Goal: Task Accomplishment & Management: Complete application form

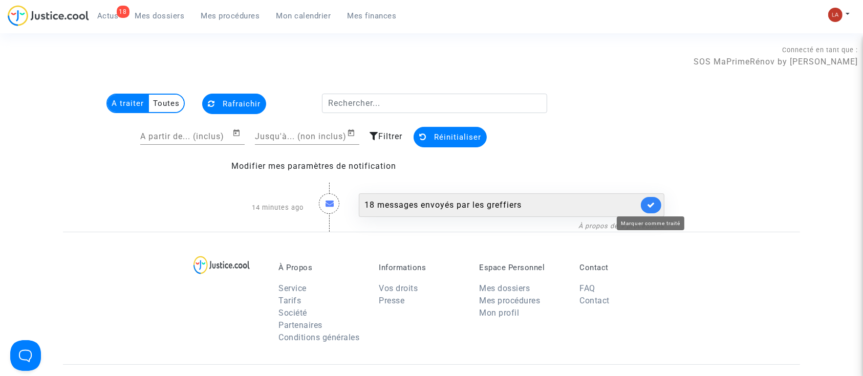
click at [647, 207] on icon at bounding box center [651, 205] width 8 height 8
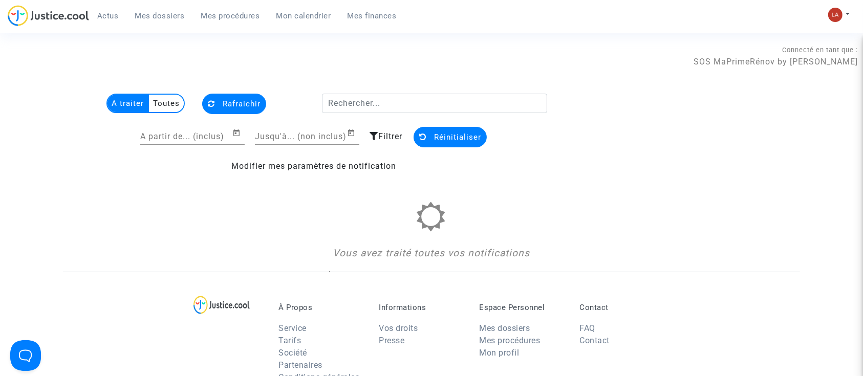
click at [168, 17] on span "Mes dossiers" at bounding box center [160, 15] width 50 height 9
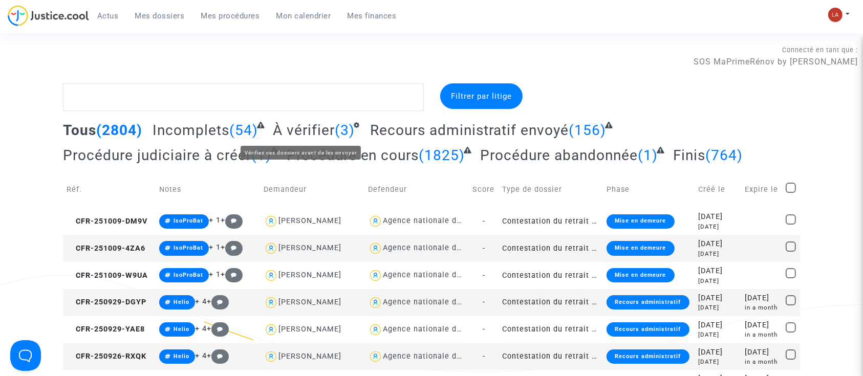
click at [299, 134] on span "À vérifier" at bounding box center [304, 130] width 62 height 17
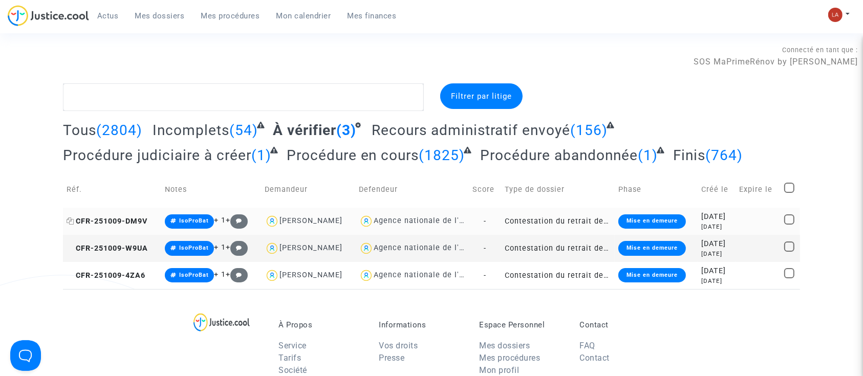
click at [106, 223] on span "CFR-251009-DM9V" at bounding box center [107, 221] width 81 height 9
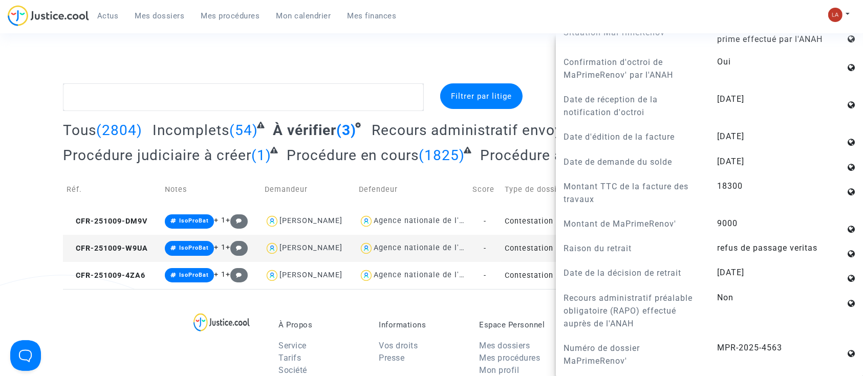
scroll to position [702, 0]
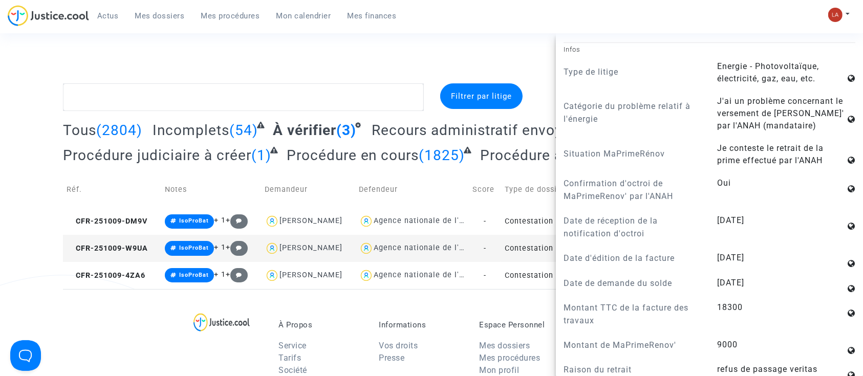
click at [665, 240] on p "Date de réception de la notification d'octroi" at bounding box center [632, 227] width 138 height 26
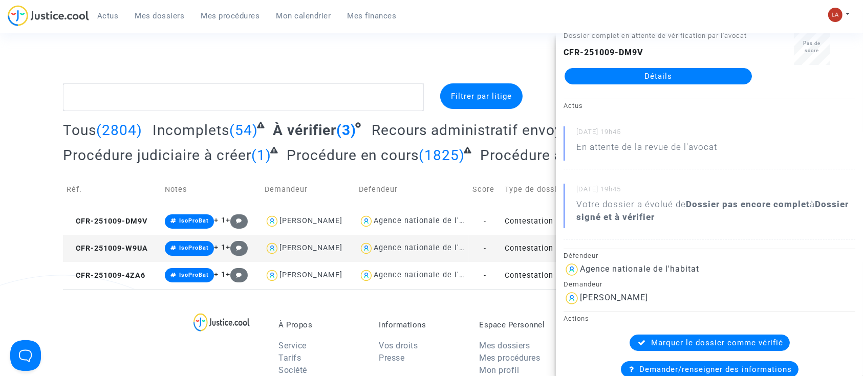
scroll to position [0, 0]
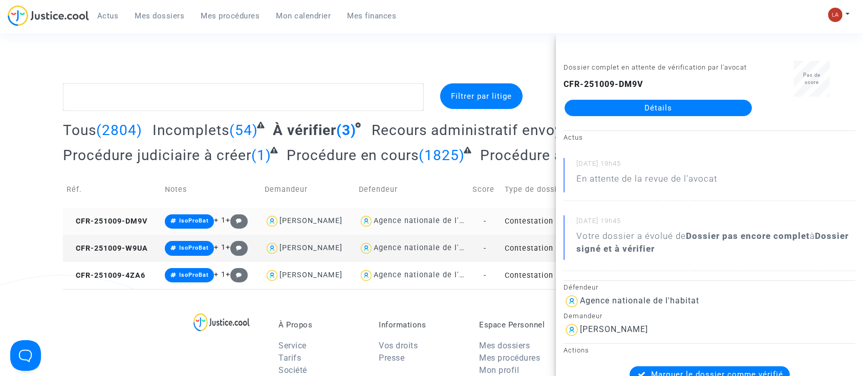
drag, startPoint x: 131, startPoint y: 248, endPoint x: 342, endPoint y: 208, distance: 214.6
click at [130, 248] on span "CFR-251009-W9UA" at bounding box center [107, 248] width 81 height 9
click at [135, 279] on span "CFR-251009-4ZA6" at bounding box center [106, 275] width 79 height 9
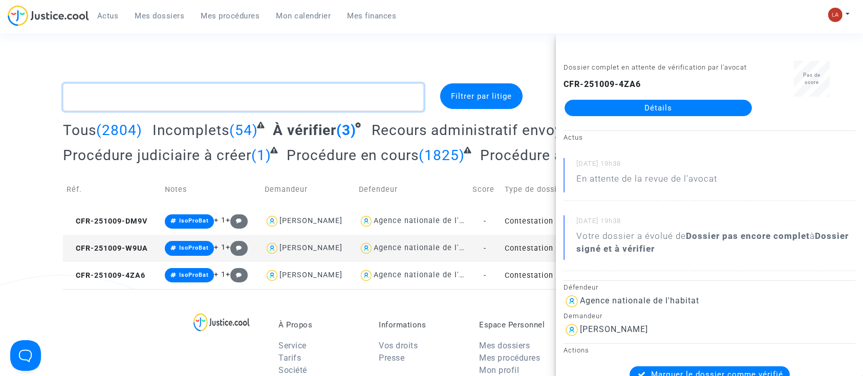
click at [180, 94] on textarea at bounding box center [243, 97] width 361 height 28
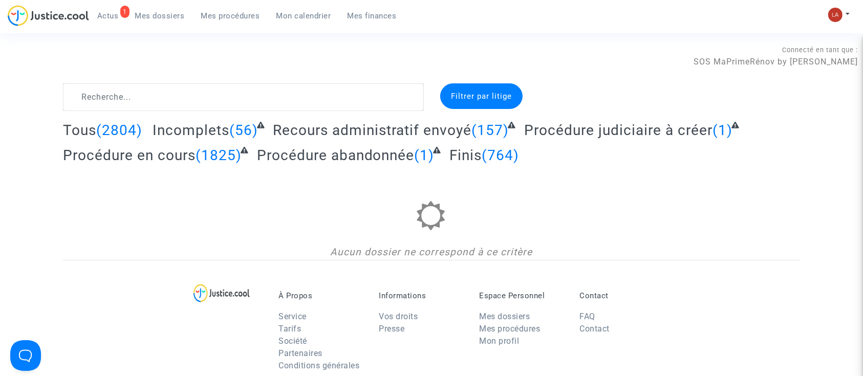
click at [111, 17] on span "Actus" at bounding box center [107, 15] width 21 height 9
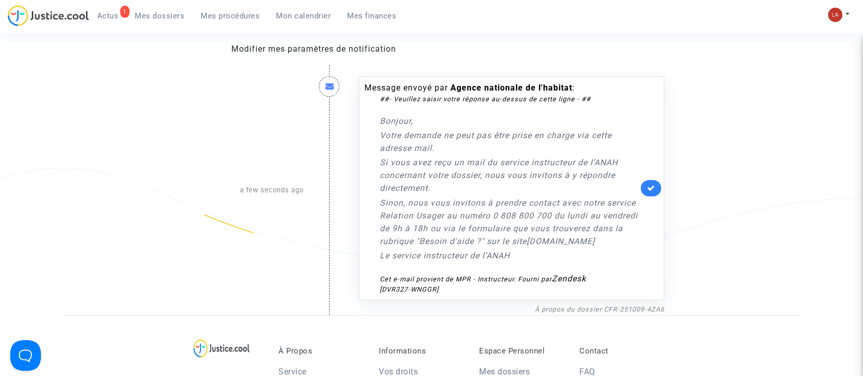
scroll to position [119, 0]
click at [648, 189] on icon at bounding box center [651, 186] width 8 height 8
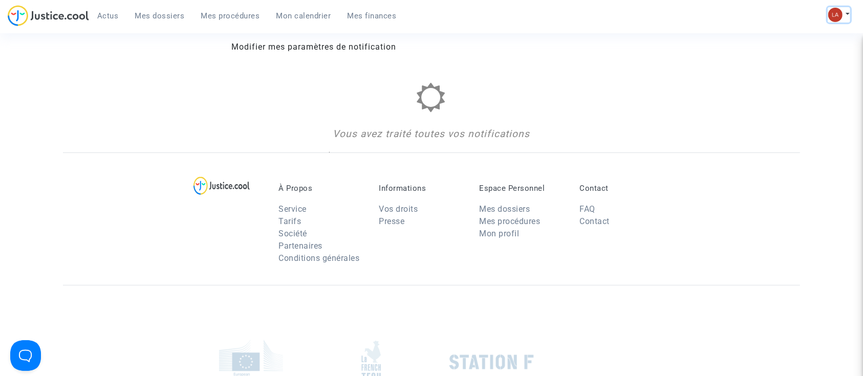
drag, startPoint x: 838, startPoint y: 8, endPoint x: 821, endPoint y: 7, distance: 16.9
click at [838, 7] on button at bounding box center [838, 14] width 23 height 15
click at [809, 52] on link "Changer de compte" at bounding box center [797, 53] width 103 height 16
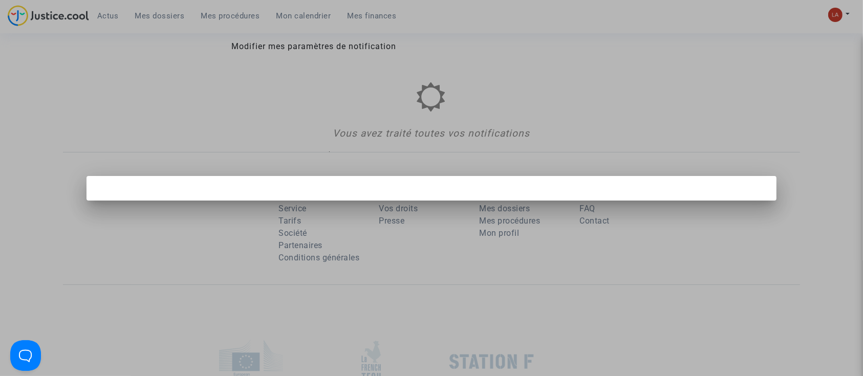
scroll to position [0, 0]
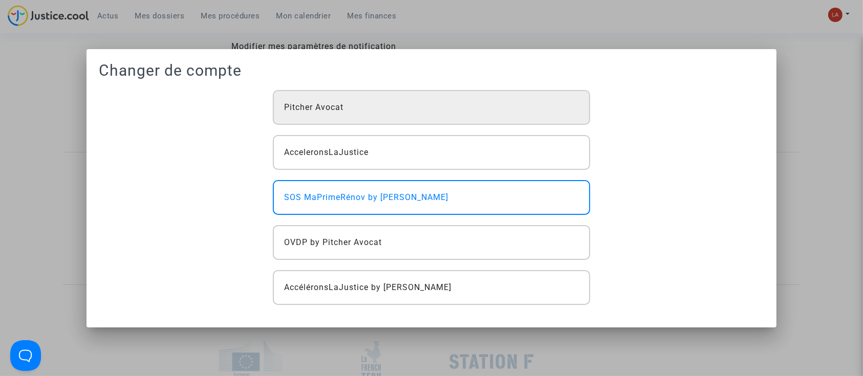
click at [476, 108] on div "Pitcher Avocat" at bounding box center [431, 107] width 317 height 35
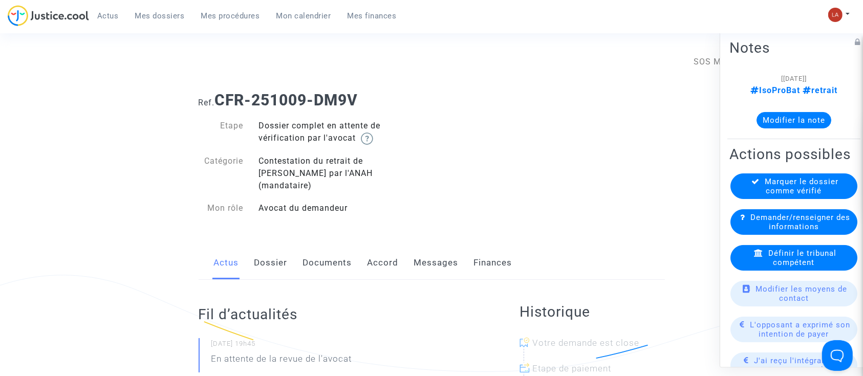
drag, startPoint x: 341, startPoint y: 248, endPoint x: 345, endPoint y: 254, distance: 7.8
click at [341, 248] on link "Documents" at bounding box center [327, 263] width 49 height 34
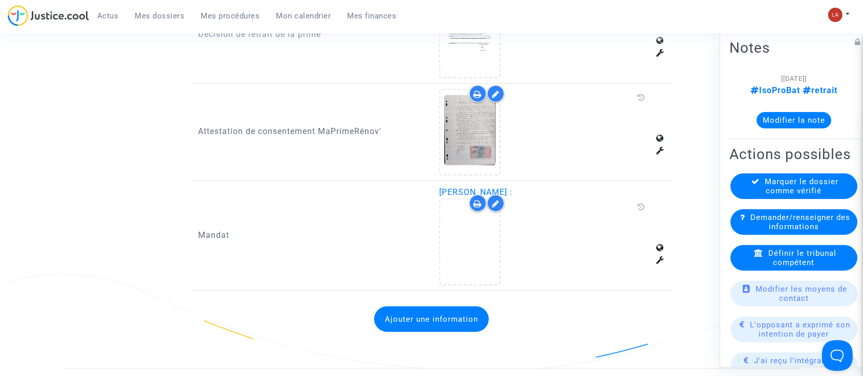
scroll to position [1023, 0]
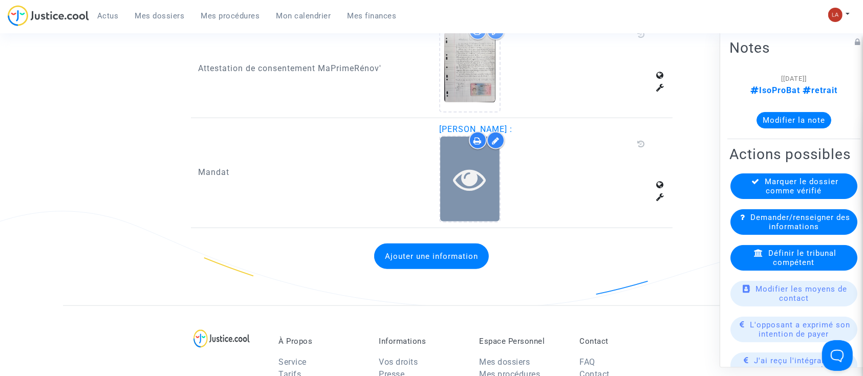
click at [466, 178] on icon at bounding box center [469, 179] width 33 height 33
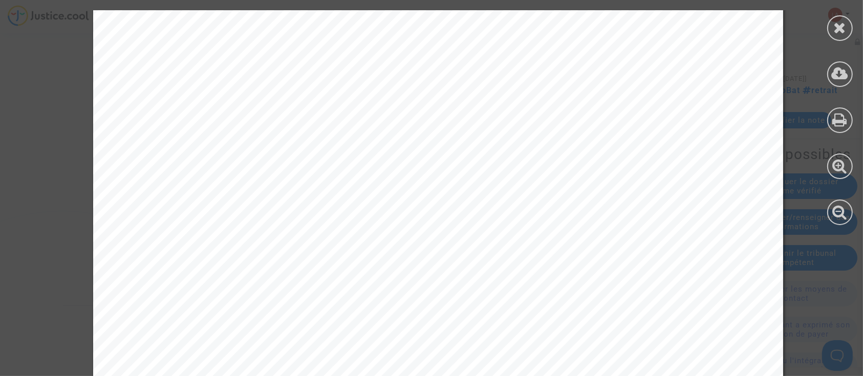
scroll to position [626, 0]
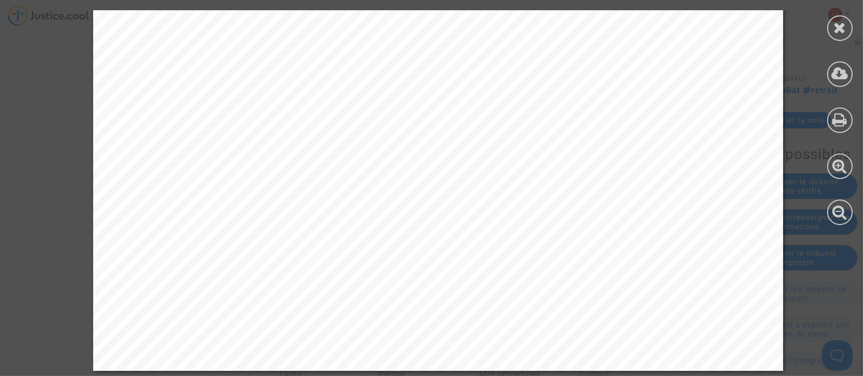
click at [821, 33] on div at bounding box center [840, 117] width 46 height 235
drag, startPoint x: 828, startPoint y: 27, endPoint x: 810, endPoint y: 32, distance: 19.0
click at [828, 27] on div at bounding box center [840, 28] width 26 height 26
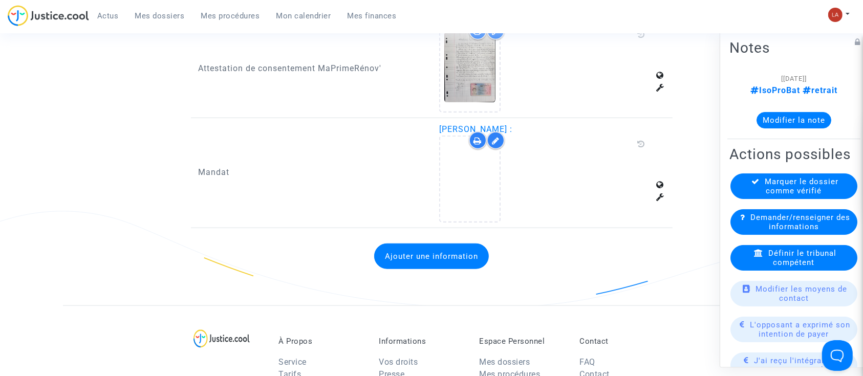
click at [498, 137] on icon at bounding box center [496, 141] width 8 height 8
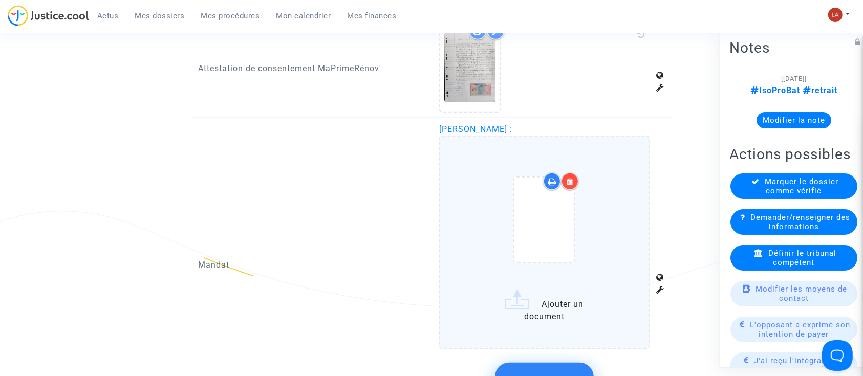
click at [571, 174] on div at bounding box center [570, 181] width 18 height 18
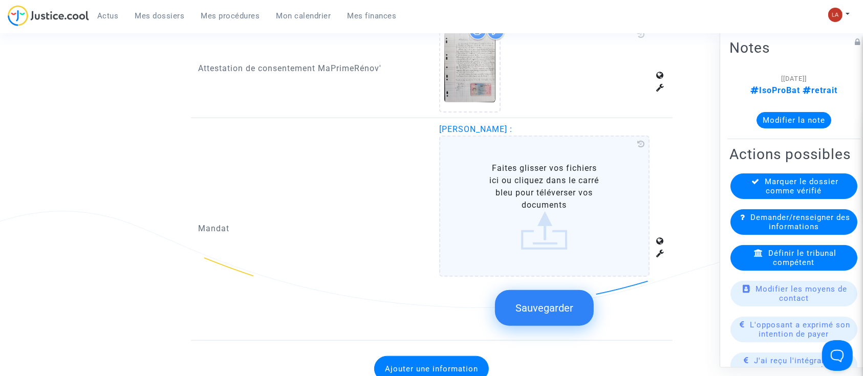
click at [564, 302] on span "Sauvegarder" at bounding box center [544, 308] width 58 height 12
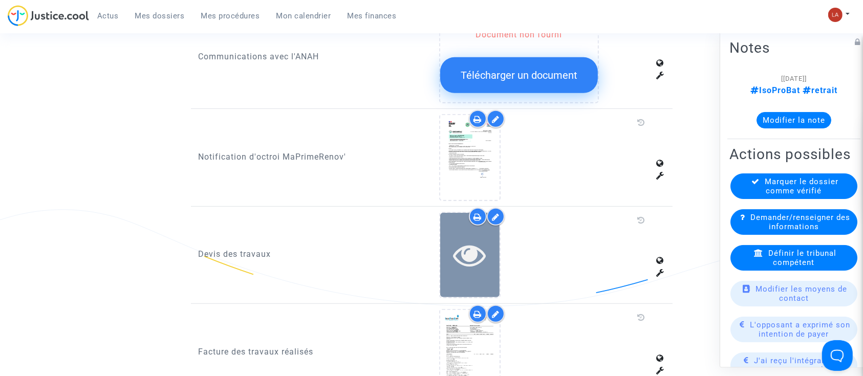
scroll to position [614, 0]
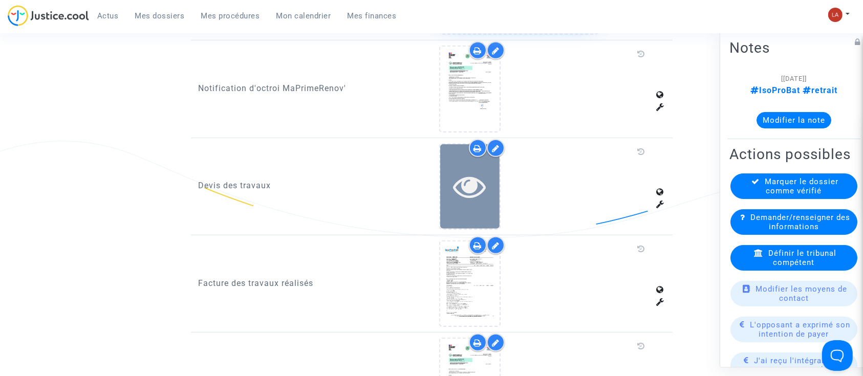
click at [479, 198] on div at bounding box center [469, 186] width 59 height 84
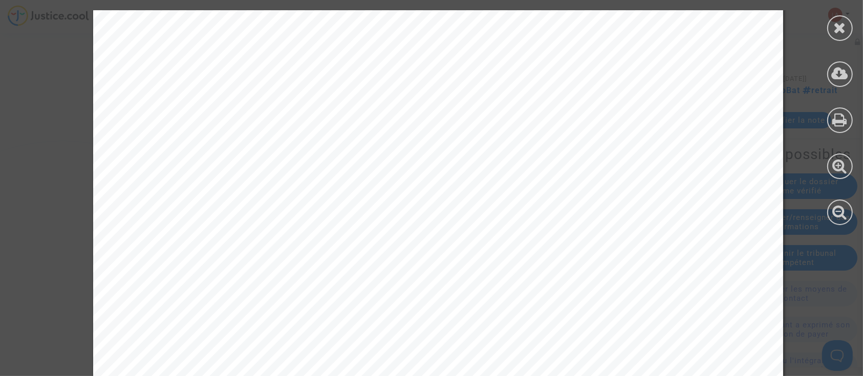
scroll to position [626, 0]
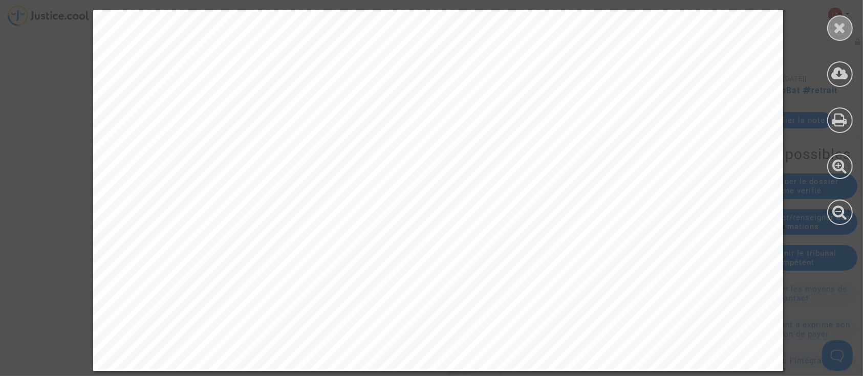
click at [843, 29] on icon at bounding box center [840, 27] width 13 height 15
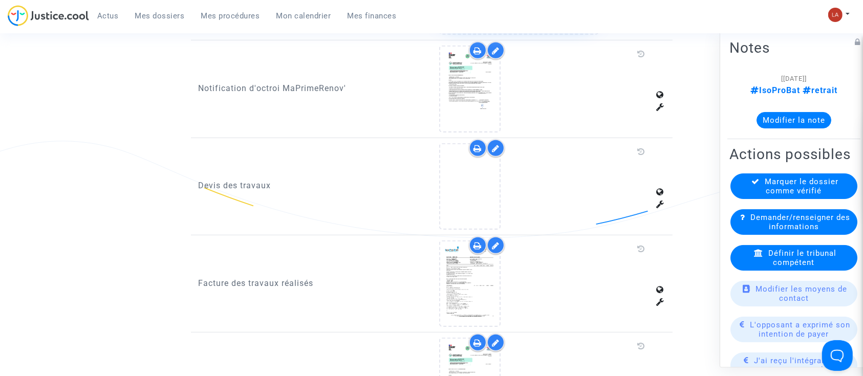
click at [503, 139] on div at bounding box center [496, 148] width 18 height 18
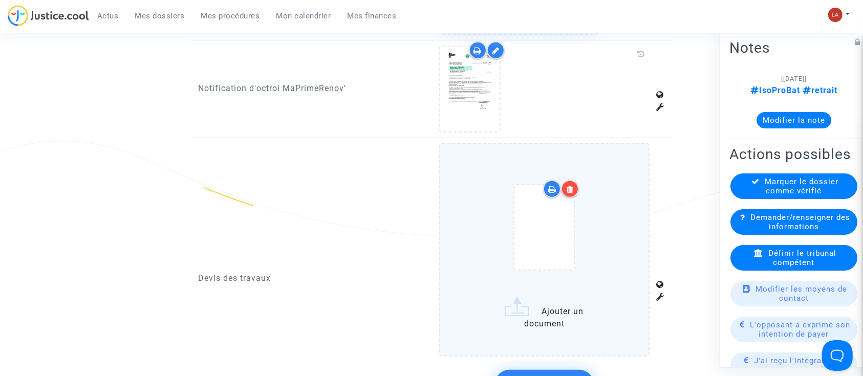
click at [565, 180] on div at bounding box center [570, 189] width 18 height 18
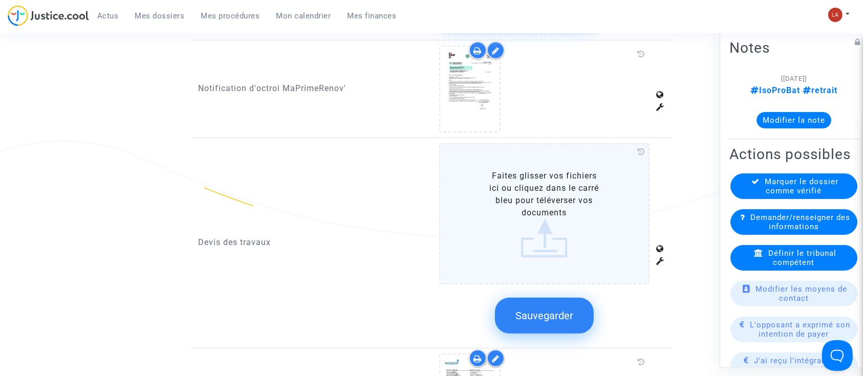
click at [573, 298] on button "Sauvegarder" at bounding box center [544, 316] width 99 height 36
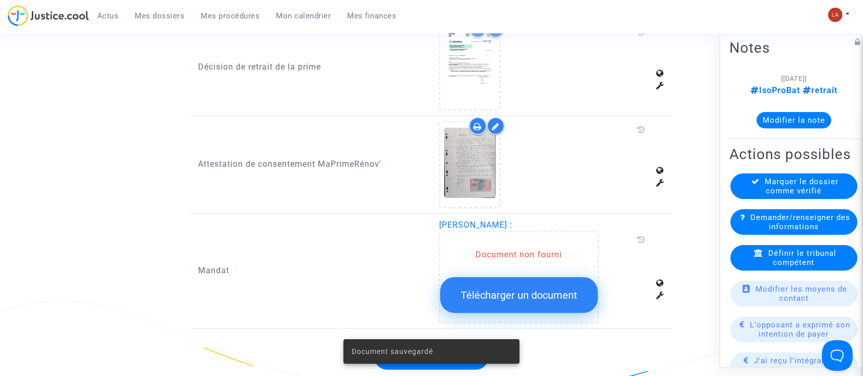
scroll to position [955, 0]
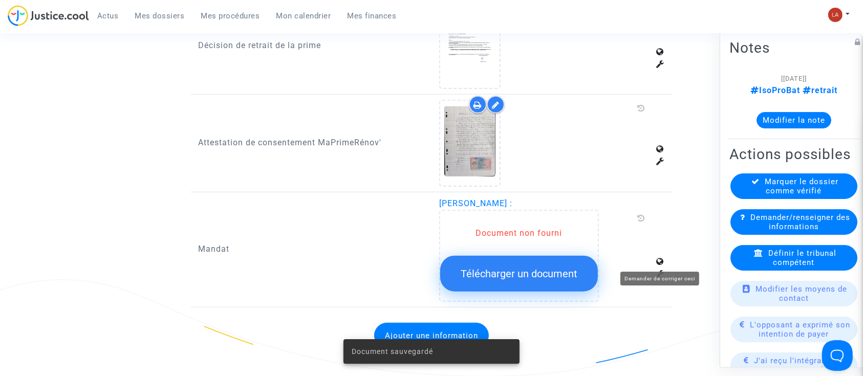
click at [661, 270] on icon at bounding box center [661, 274] width 8 height 8
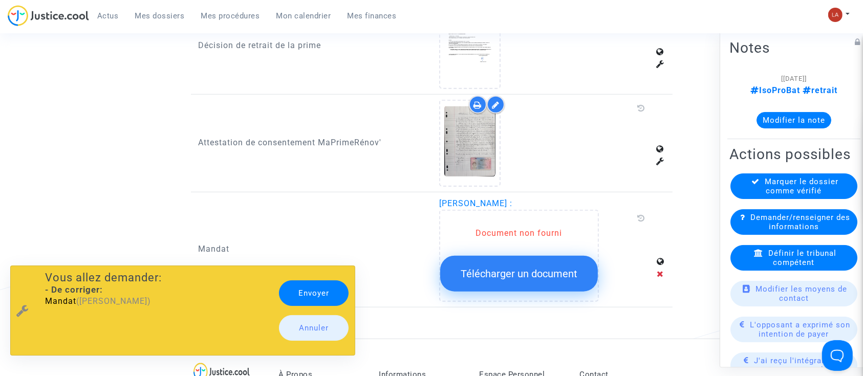
click at [322, 290] on link "Envoyer" at bounding box center [314, 293] width 70 height 26
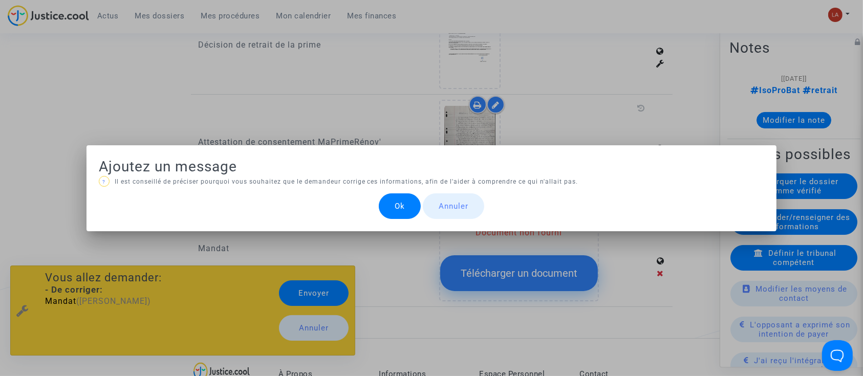
scroll to position [0, 0]
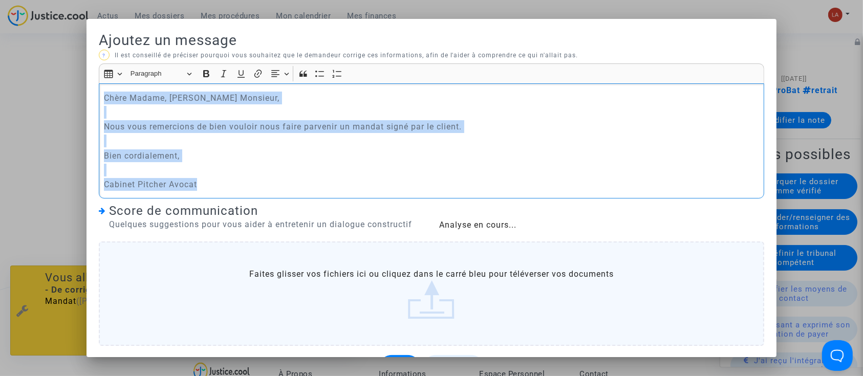
copy div "[PERSON_NAME] Madame, [PERSON_NAME] Monsieur, Nous vous remercions de bien voul…"
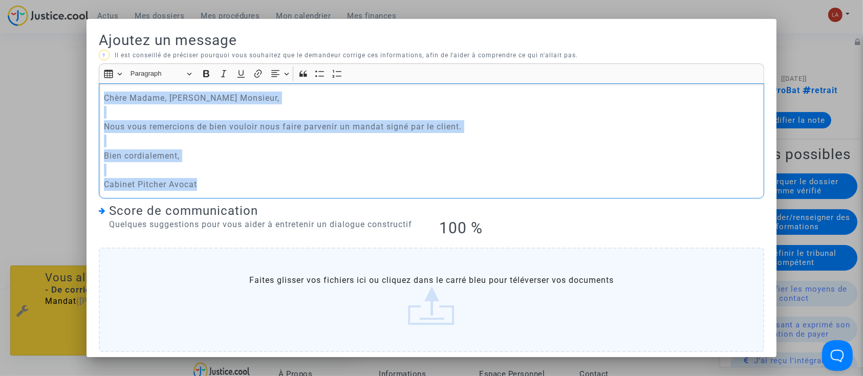
click at [242, 136] on p "Rich Text Editor, main" at bounding box center [431, 141] width 655 height 13
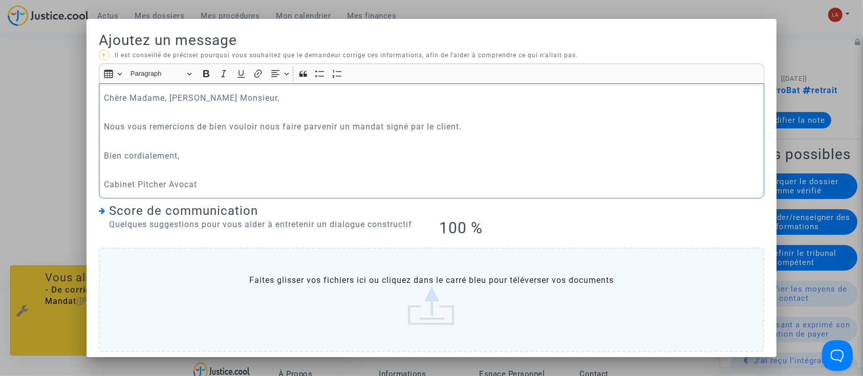
scroll to position [41, 0]
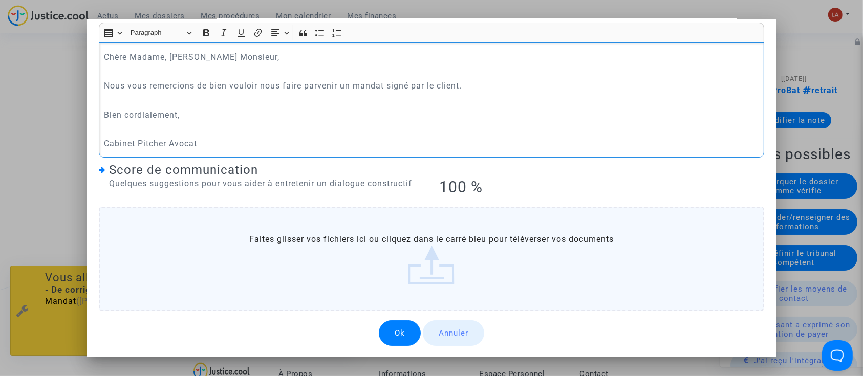
click at [391, 332] on button "Ok" at bounding box center [400, 333] width 42 height 26
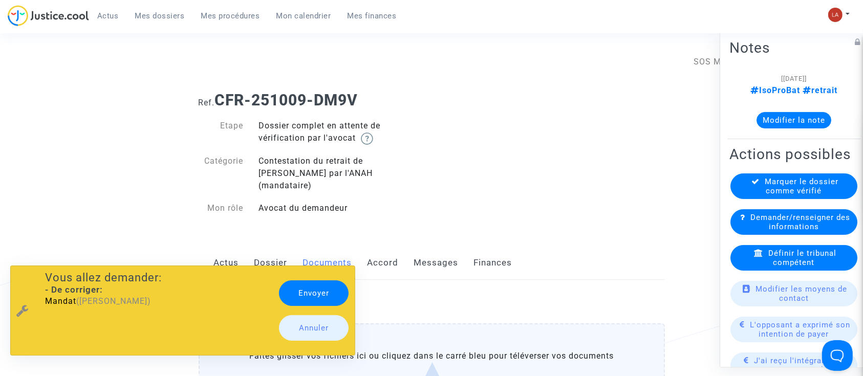
scroll to position [955, 0]
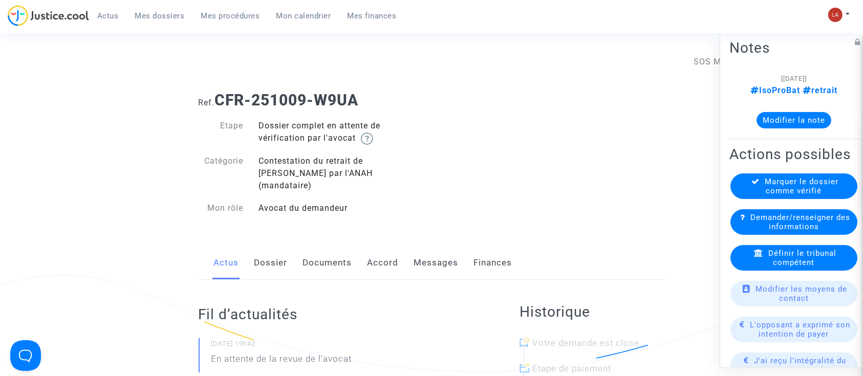
click at [327, 246] on link "Documents" at bounding box center [327, 263] width 49 height 34
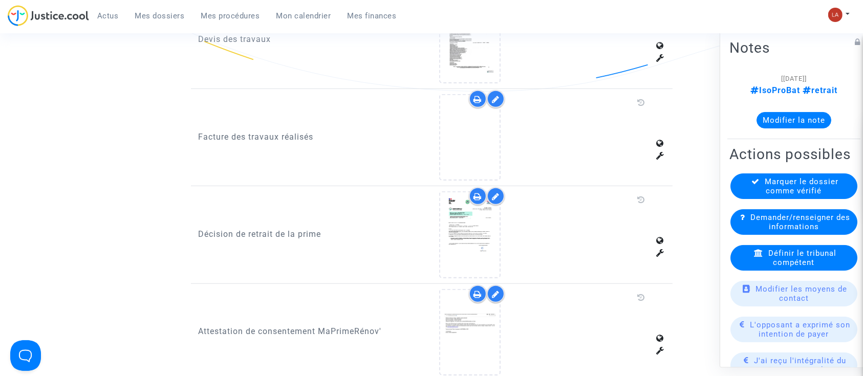
scroll to position [614, 0]
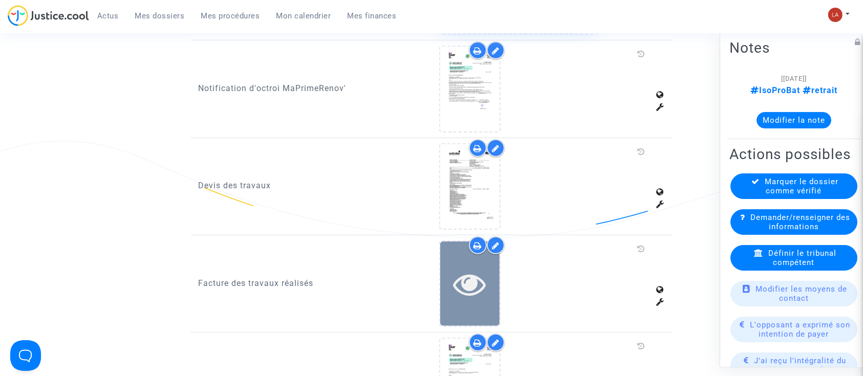
click at [486, 276] on icon at bounding box center [469, 284] width 33 height 33
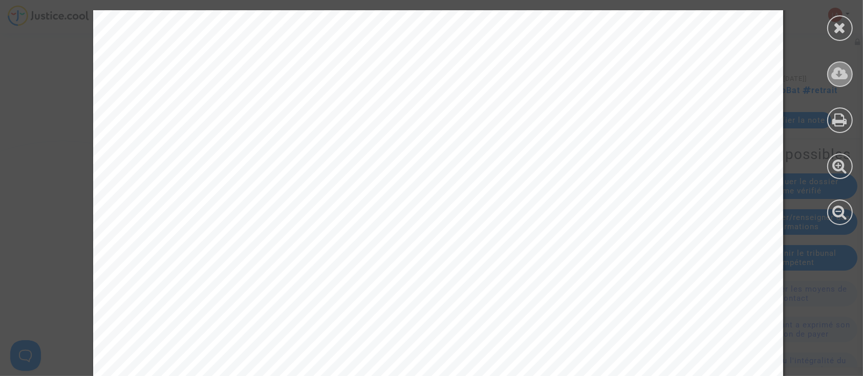
scroll to position [477, 0]
click at [847, 32] on div at bounding box center [840, 28] width 26 height 26
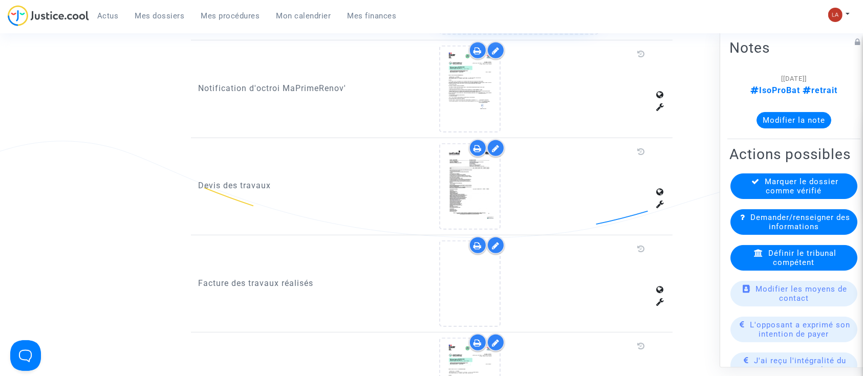
click at [438, 187] on div at bounding box center [551, 186] width 241 height 86
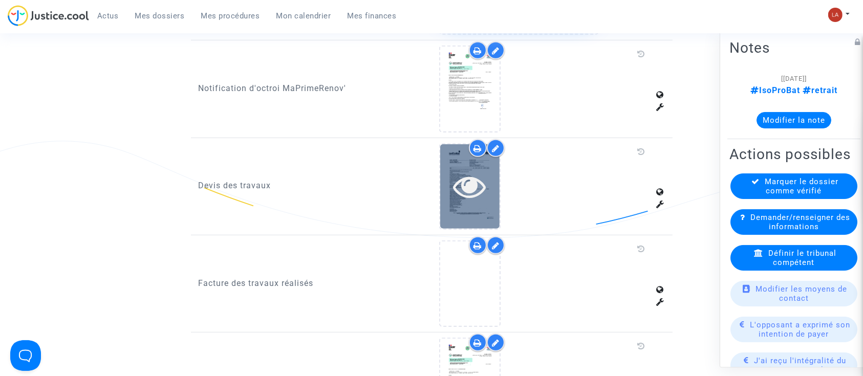
click at [443, 184] on div at bounding box center [469, 186] width 59 height 33
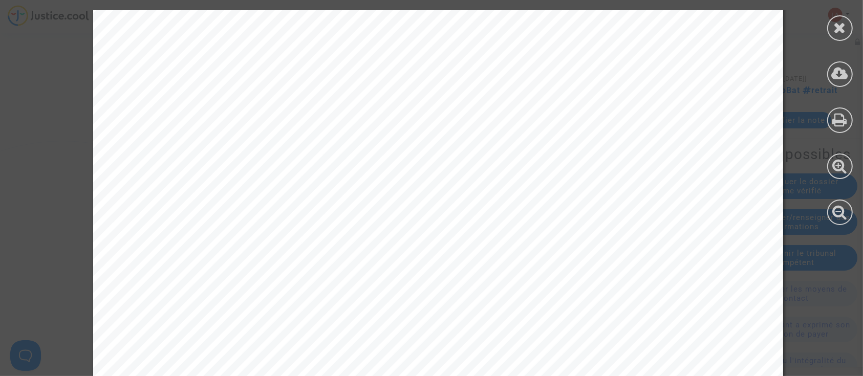
scroll to position [4552, 0]
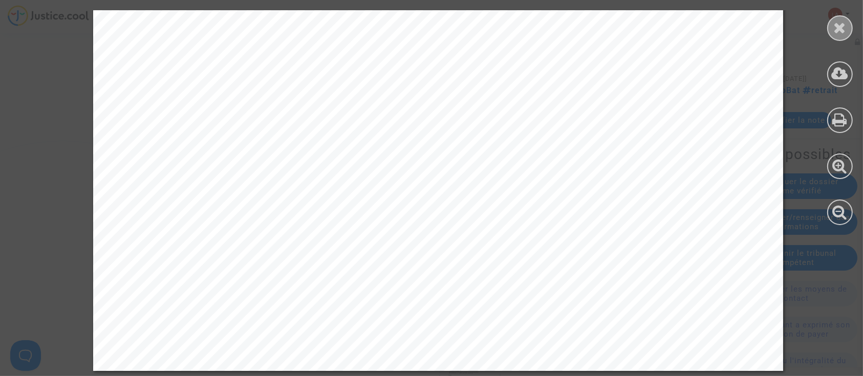
click at [842, 27] on icon at bounding box center [840, 27] width 13 height 15
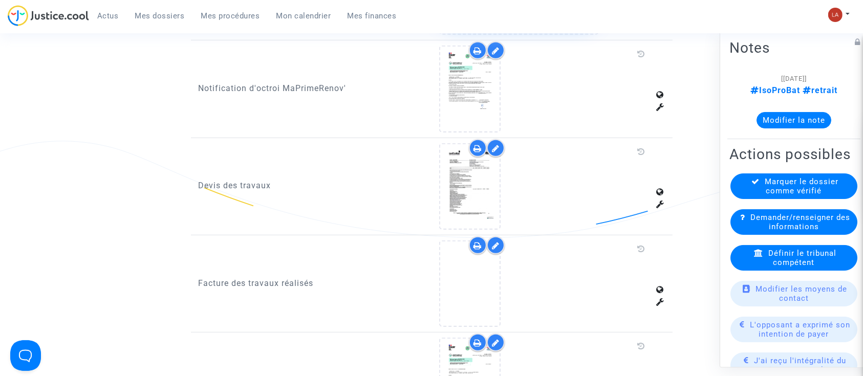
click at [492, 242] on icon at bounding box center [496, 246] width 8 height 8
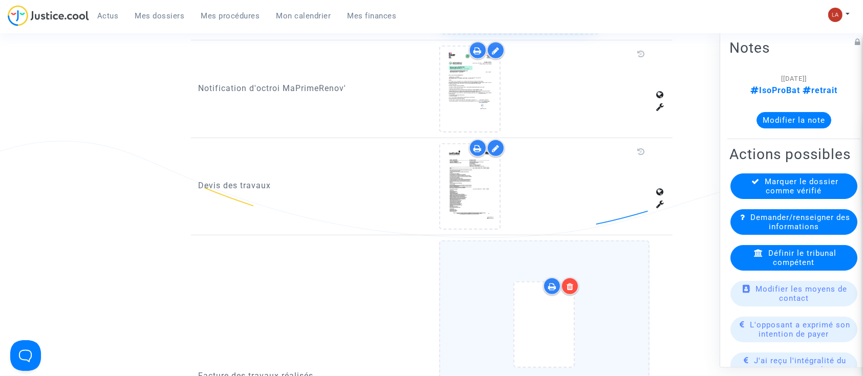
click at [567, 282] on icon at bounding box center [569, 286] width 7 height 8
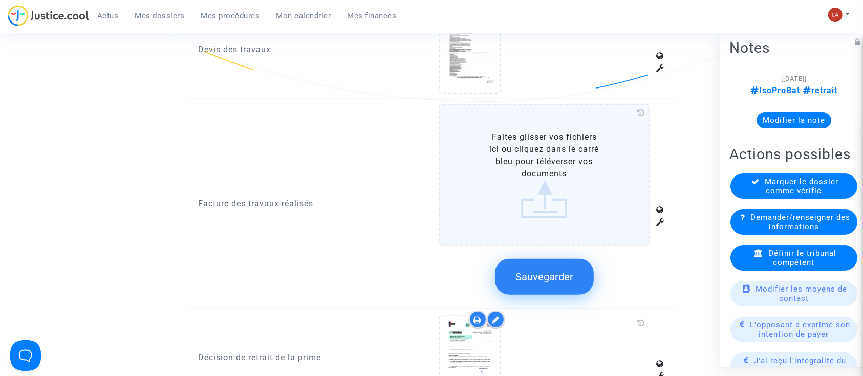
click at [565, 271] on span "Sauvegarder" at bounding box center [544, 277] width 58 height 12
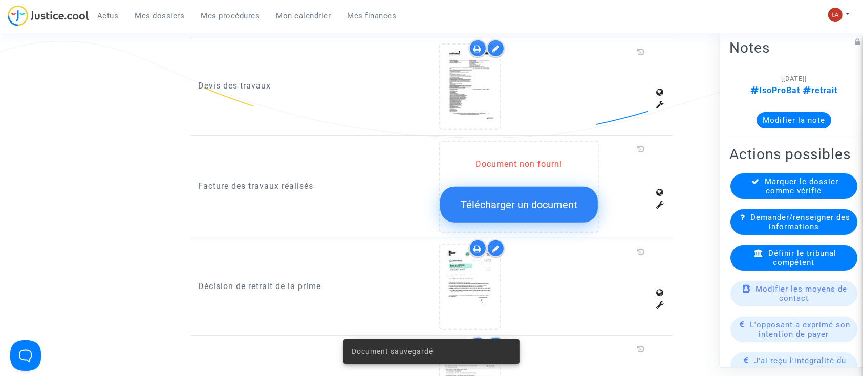
scroll to position [614, 0]
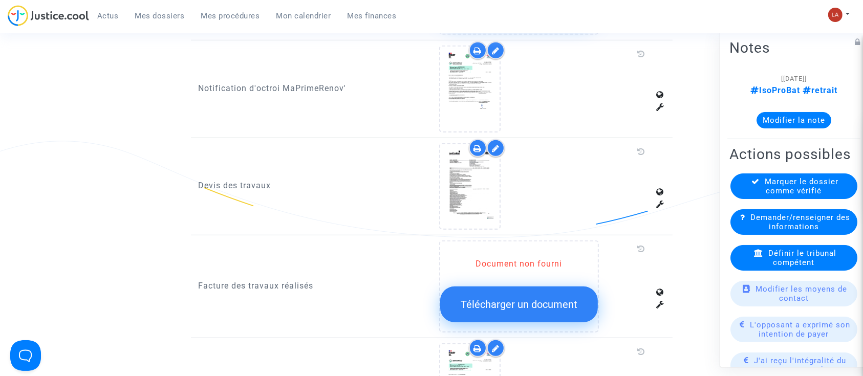
click at [222, 179] on p "Devis des travaux" at bounding box center [312, 185] width 226 height 13
click at [226, 279] on p "Facture des travaux réalisés" at bounding box center [312, 285] width 226 height 13
copy p "Facture des travaux réalisés"
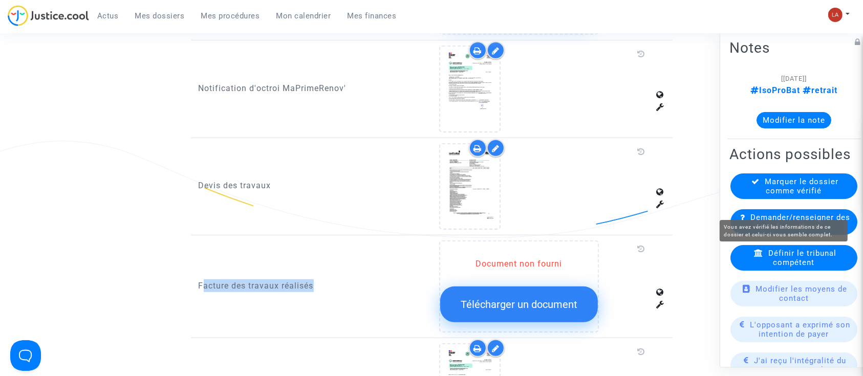
click at [784, 231] on span "Demander/renseigner des informations" at bounding box center [800, 222] width 100 height 18
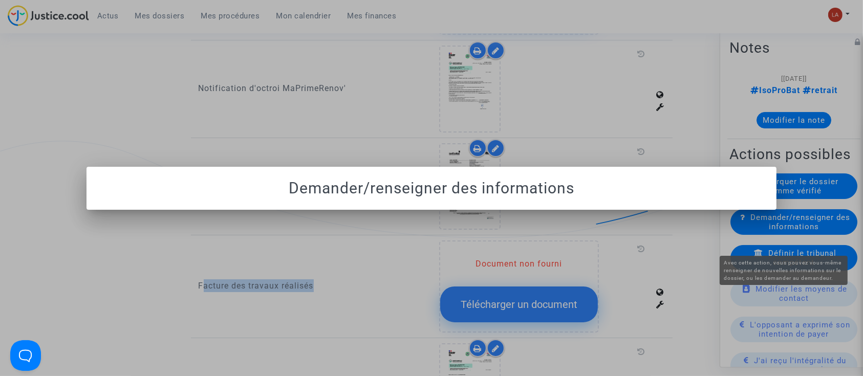
scroll to position [0, 0]
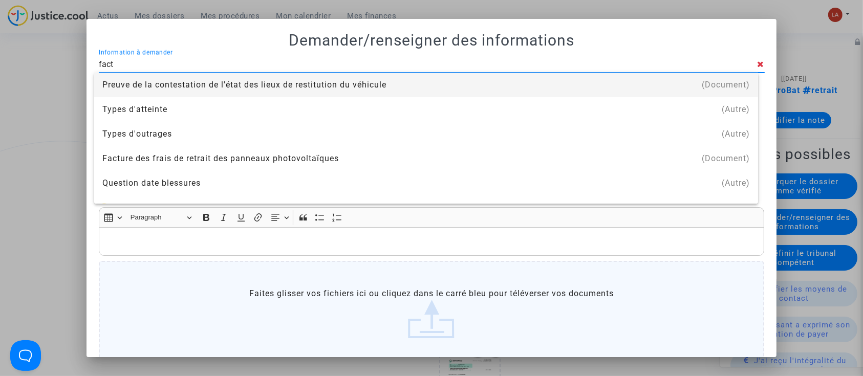
type input "facture des travaux"
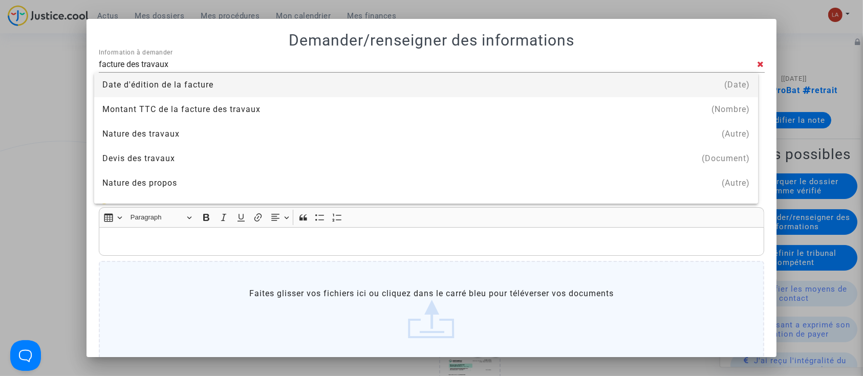
click at [837, 106] on div at bounding box center [431, 188] width 863 height 376
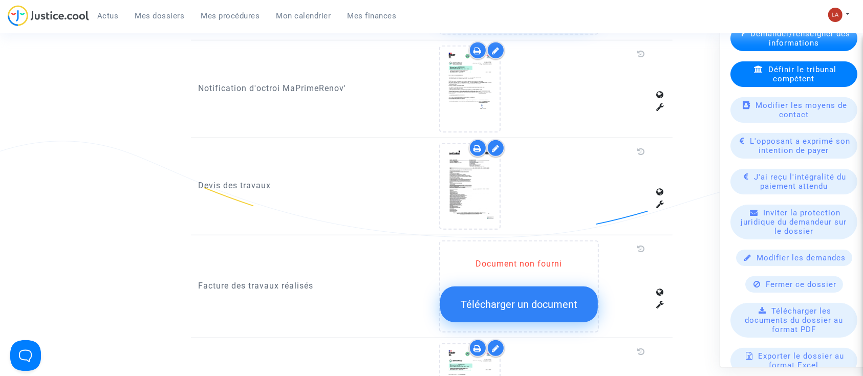
scroll to position [205, 0]
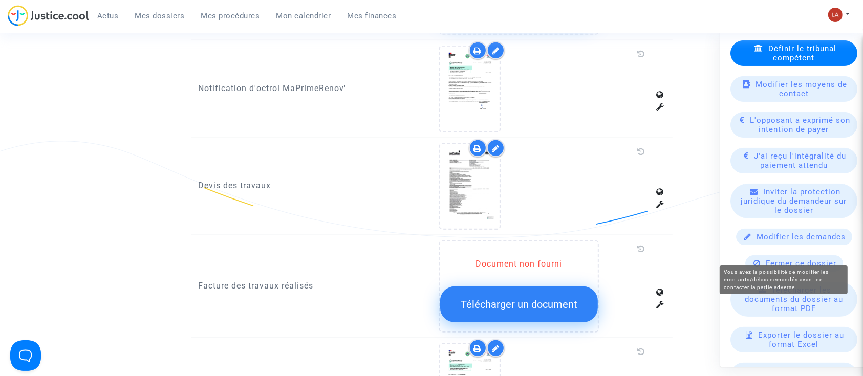
click at [786, 242] on span "Modifier les demandes" at bounding box center [801, 236] width 89 height 9
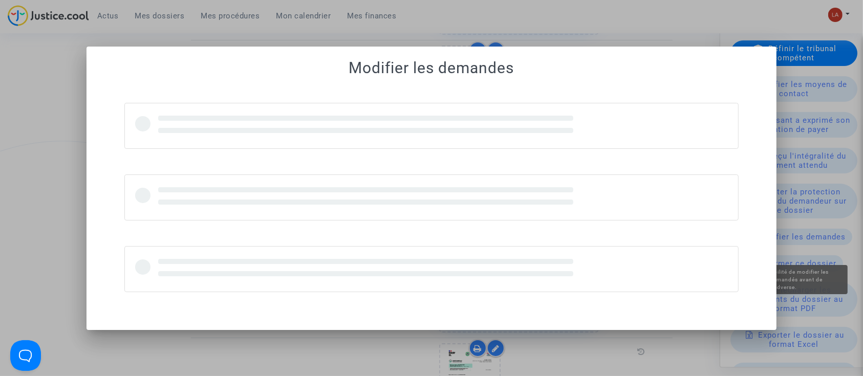
scroll to position [0, 0]
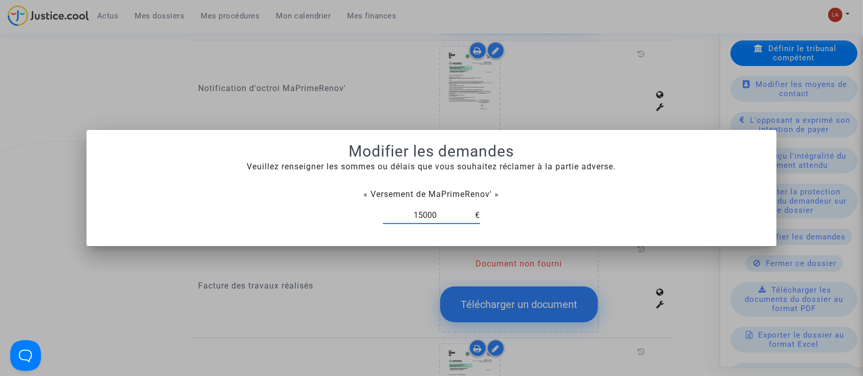
click at [596, 99] on div at bounding box center [431, 188] width 863 height 376
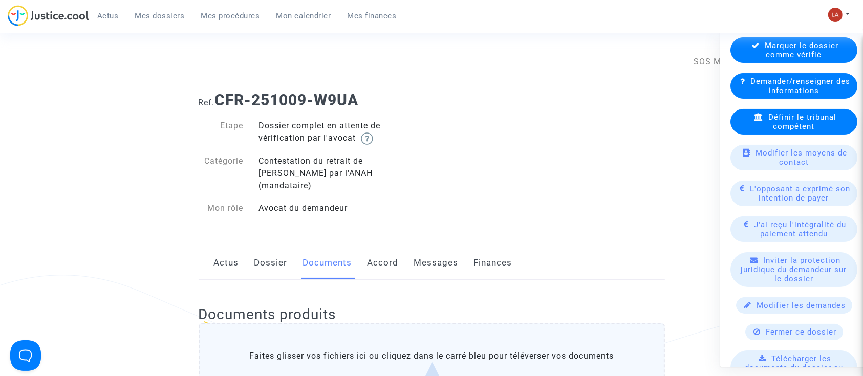
drag, startPoint x: 259, startPoint y: 247, endPoint x: 286, endPoint y: 246, distance: 26.6
click at [259, 248] on link "Dossier" at bounding box center [270, 263] width 33 height 34
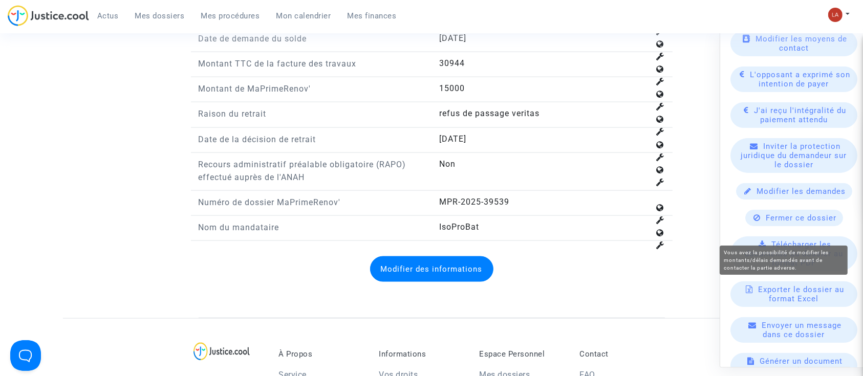
scroll to position [323, 0]
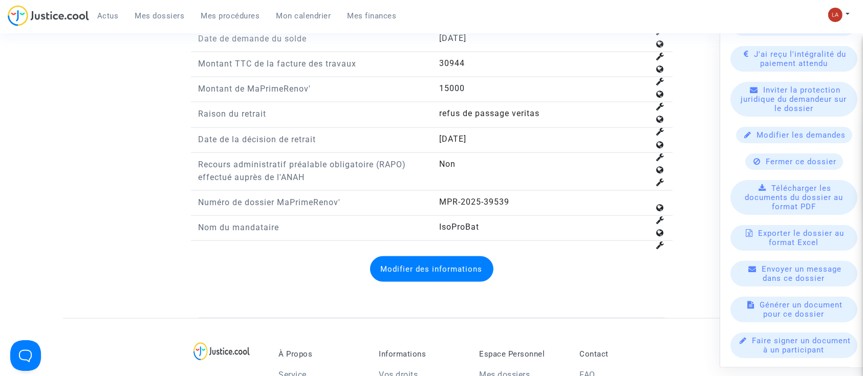
click at [801, 128] on div "Modifier les demandes" at bounding box center [794, 135] width 116 height 16
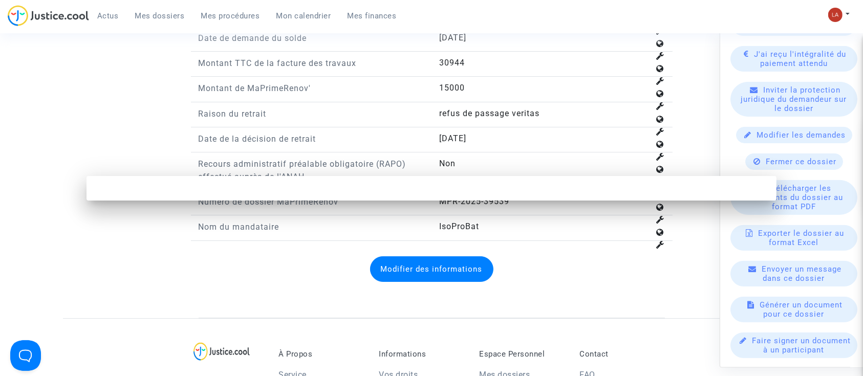
scroll to position [0, 0]
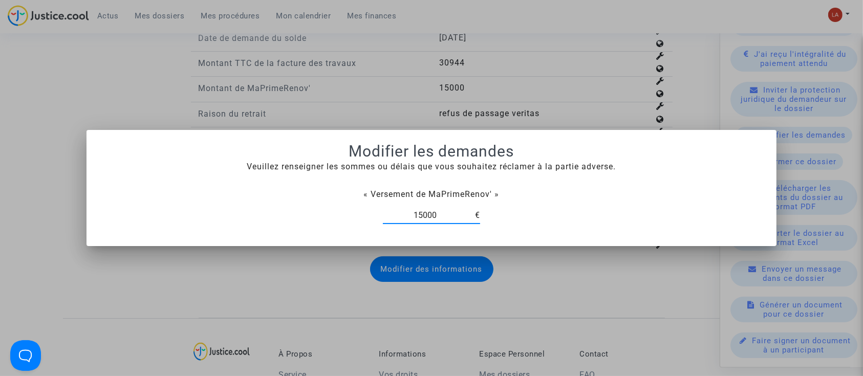
click at [596, 50] on div at bounding box center [431, 188] width 863 height 376
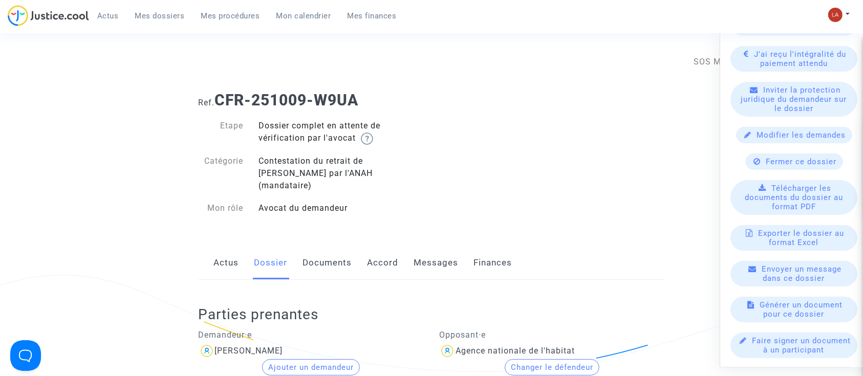
drag, startPoint x: 319, startPoint y: 244, endPoint x: 361, endPoint y: 230, distance: 44.5
click at [319, 246] on link "Documents" at bounding box center [327, 263] width 49 height 34
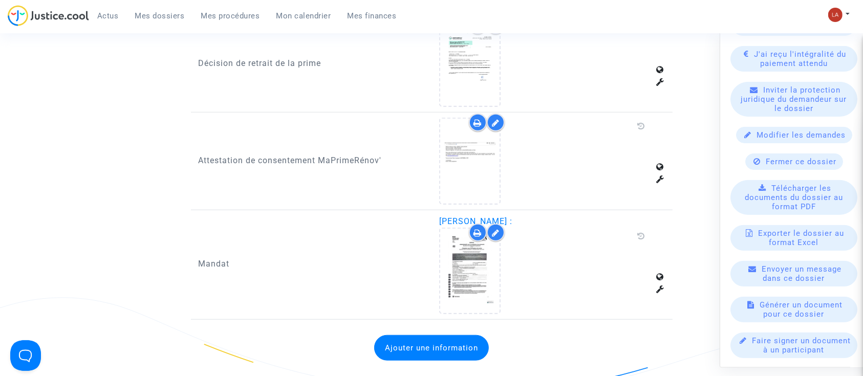
scroll to position [955, 0]
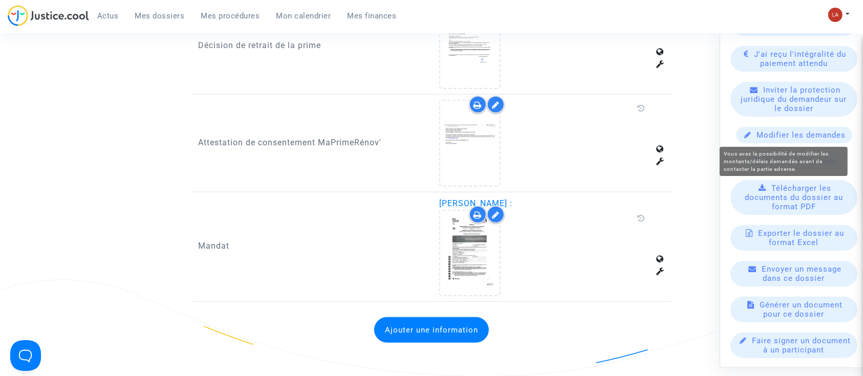
click at [824, 134] on span "Modifier les demandes" at bounding box center [801, 134] width 89 height 9
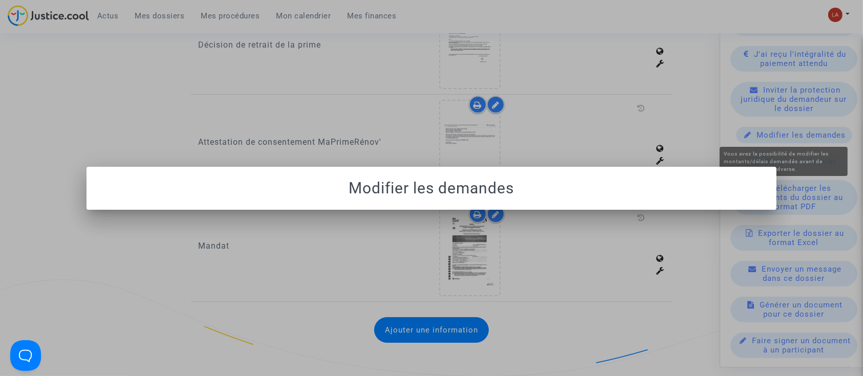
scroll to position [0, 0]
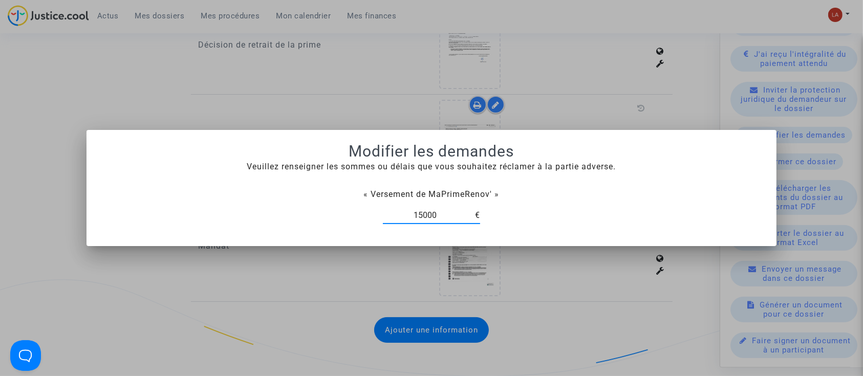
click at [702, 77] on div at bounding box center [431, 188] width 863 height 376
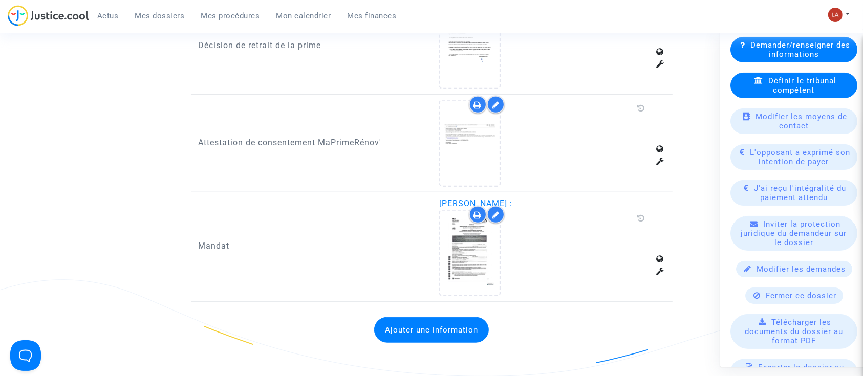
scroll to position [50, 0]
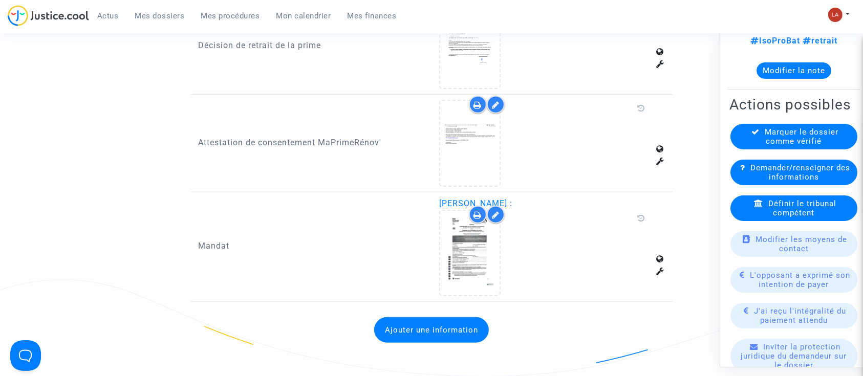
click at [837, 185] on div "Demander/renseigner des informations" at bounding box center [793, 173] width 127 height 26
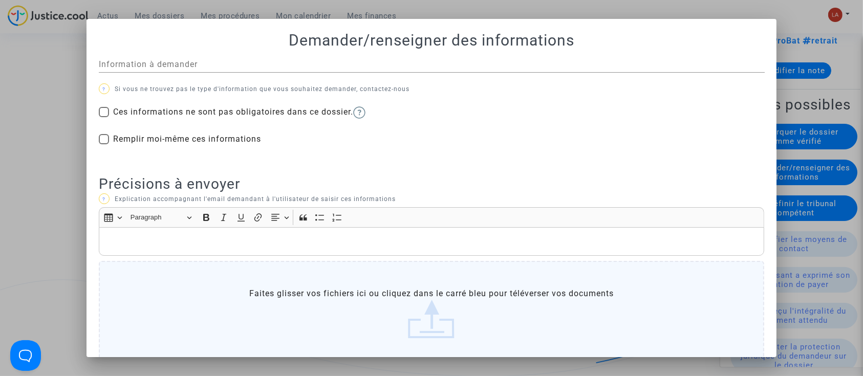
scroll to position [0, 0]
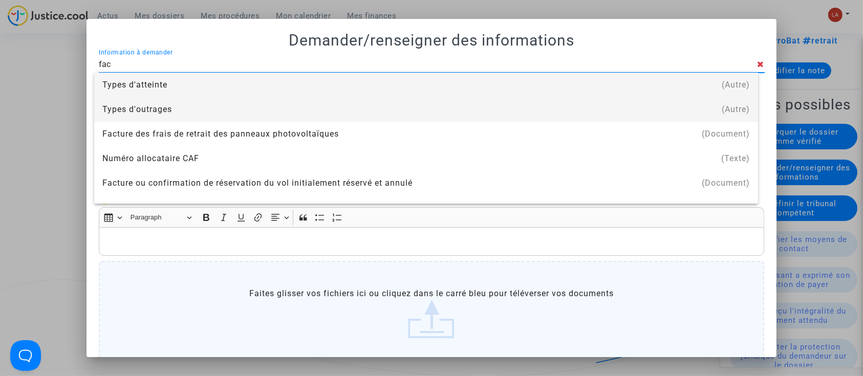
type input "FACTURE"
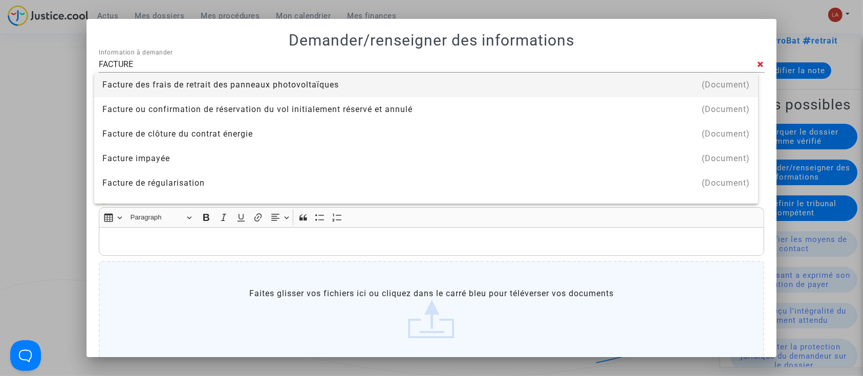
click at [825, 117] on div at bounding box center [431, 188] width 863 height 376
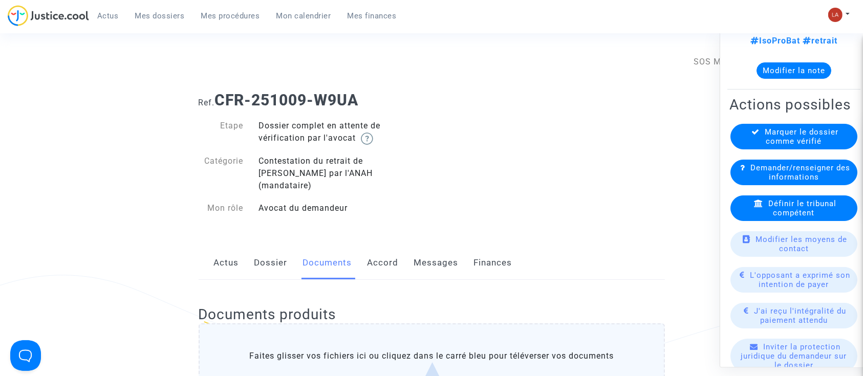
click at [280, 246] on link "Dossier" at bounding box center [270, 263] width 33 height 34
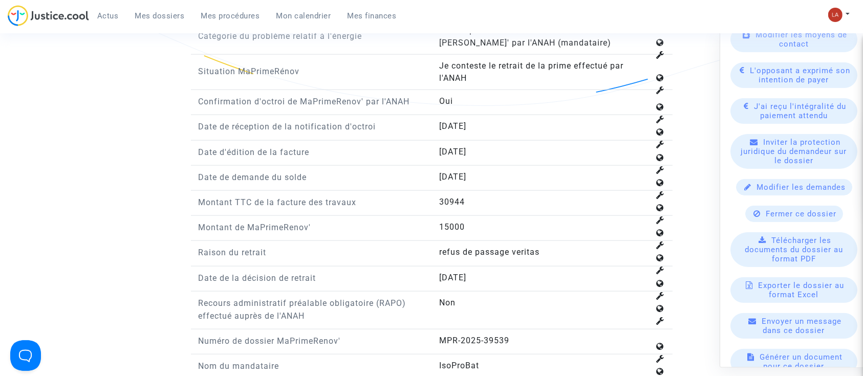
scroll to position [1296, 0]
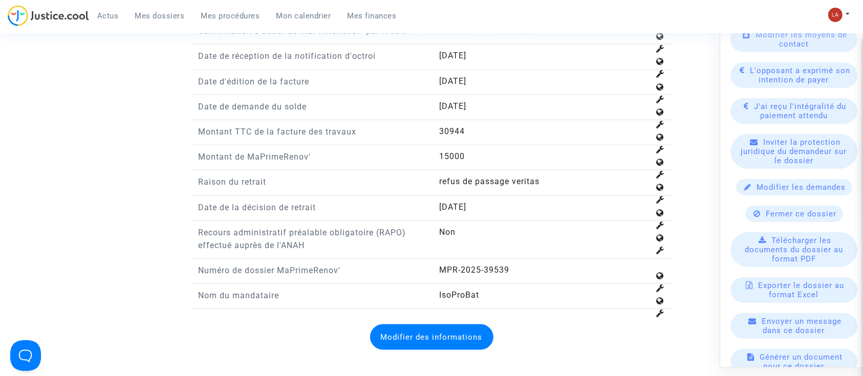
click at [456, 324] on button "Modifier des informations" at bounding box center [431, 337] width 123 height 26
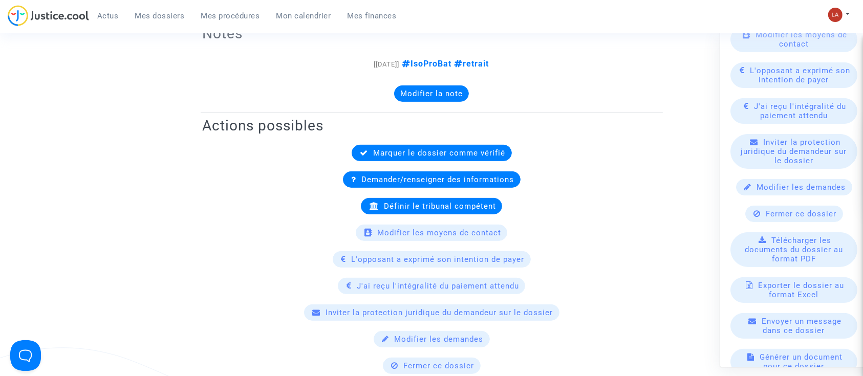
scroll to position [341, 0]
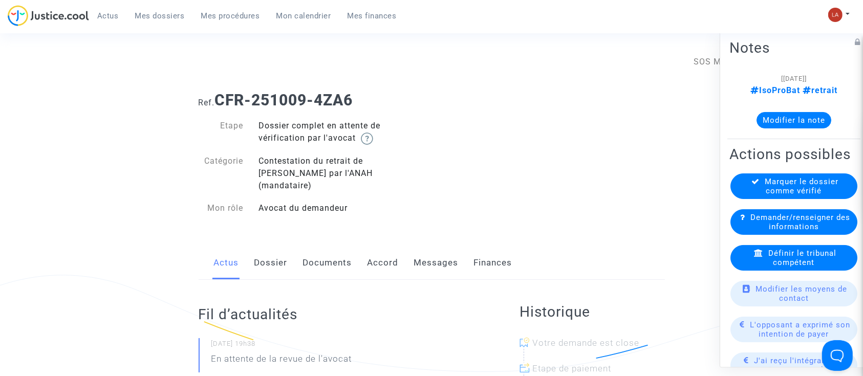
click at [313, 257] on link "Documents" at bounding box center [327, 263] width 49 height 34
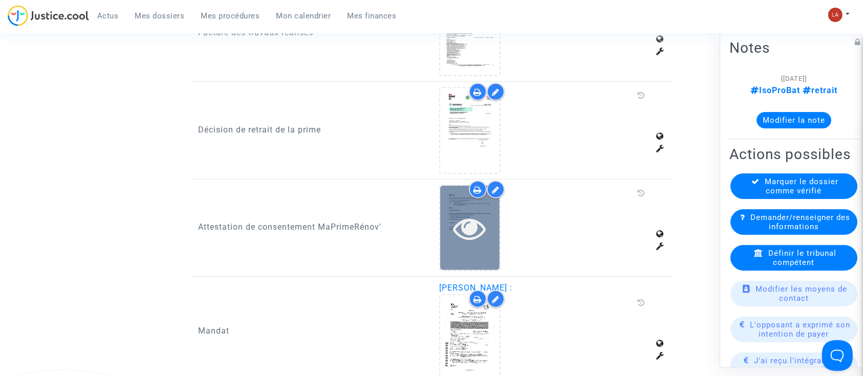
scroll to position [1070, 0]
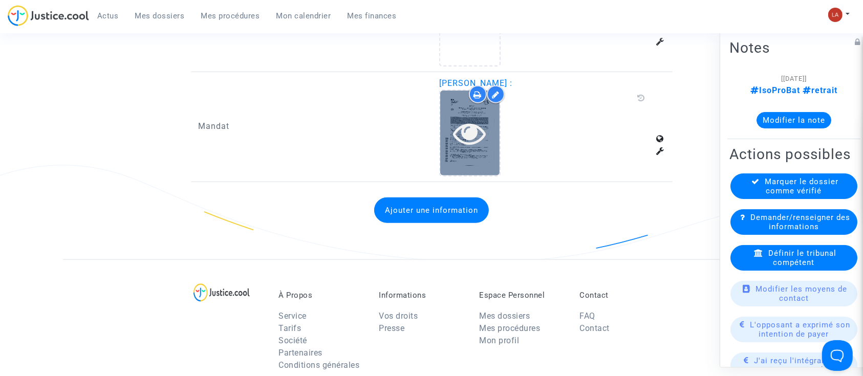
click at [471, 124] on icon at bounding box center [469, 133] width 33 height 33
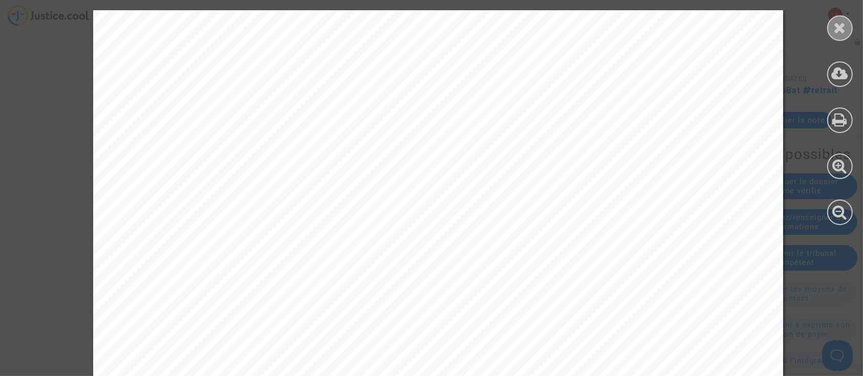
click at [842, 29] on icon at bounding box center [840, 27] width 13 height 15
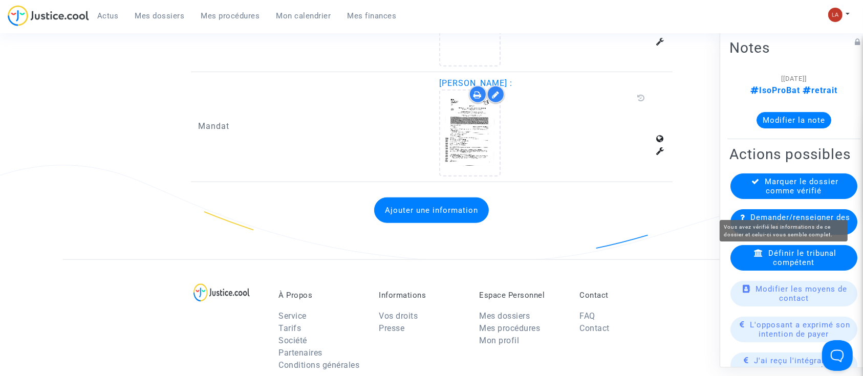
click at [765, 195] on span "Marquer le dossier comme vérifié" at bounding box center [802, 186] width 74 height 18
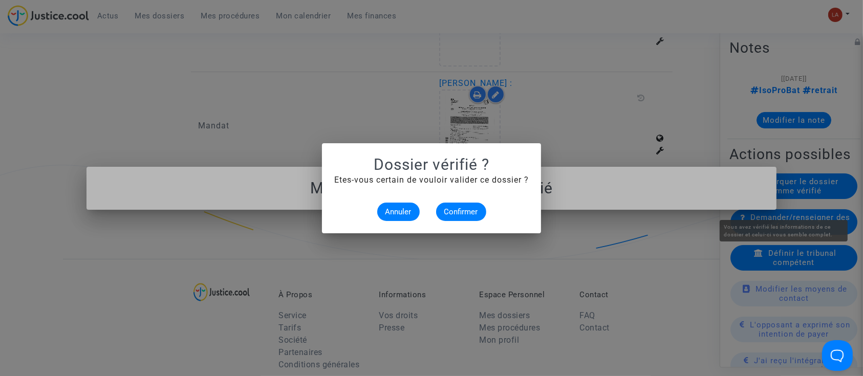
scroll to position [0, 0]
click at [470, 224] on mat-dialog-container "Dossier vérifié ? Etes-vous certain de vouloir valider ce dossier ? Annuler Con…" at bounding box center [431, 188] width 219 height 90
drag, startPoint x: 459, startPoint y: 227, endPoint x: 463, endPoint y: 202, distance: 26.0
click at [463, 202] on mat-dialog-container "Dossier vérifié ? Etes-vous certain de vouloir valider ce dossier ? Annuler Con…" at bounding box center [431, 188] width 219 height 90
click at [463, 202] on alert-dialogs "Dossier vérifié ? Etes-vous certain de vouloir valider ce dossier ? Annuler Con…" at bounding box center [431, 189] width 194 height 66
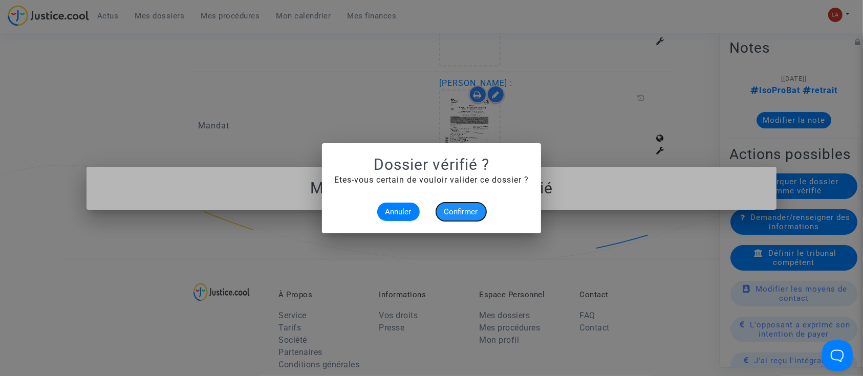
click at [456, 210] on span "Confirmer" at bounding box center [461, 211] width 34 height 9
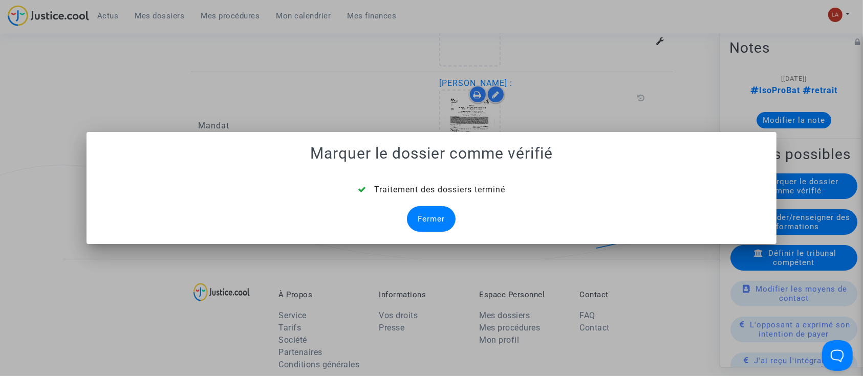
click at [424, 210] on div "Fermer" at bounding box center [431, 219] width 49 height 26
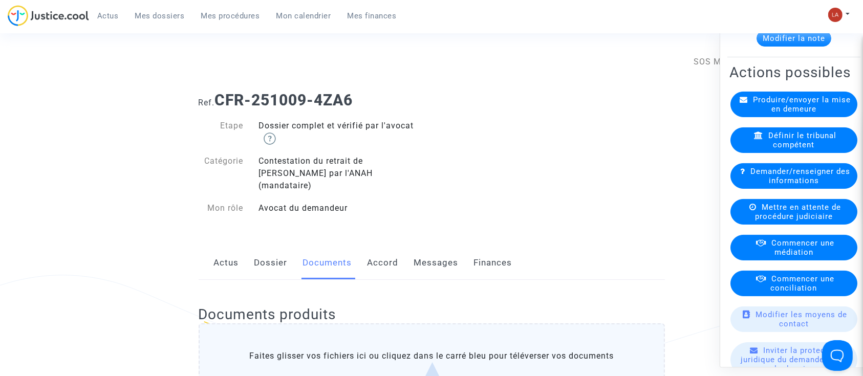
click at [270, 247] on link "Dossier" at bounding box center [270, 263] width 33 height 34
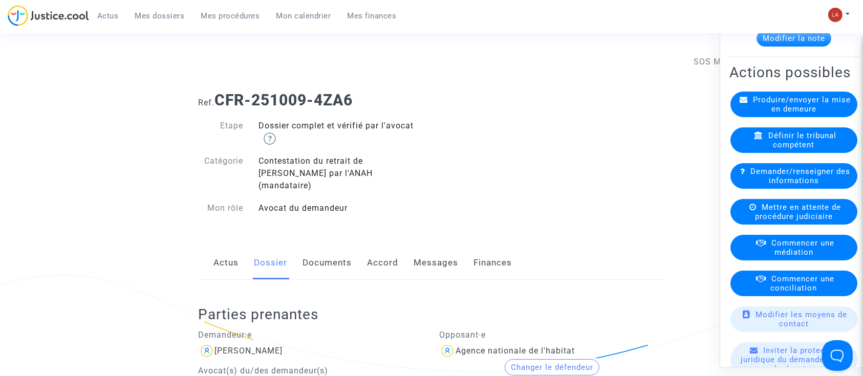
click at [354, 250] on div "Actus Dossier Documents Accord Messages Finances" at bounding box center [432, 263] width 466 height 34
click at [315, 249] on link "Documents" at bounding box center [327, 263] width 49 height 34
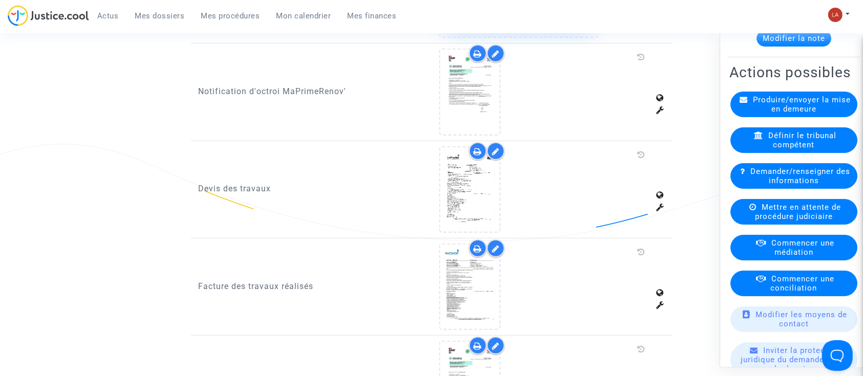
scroll to position [610, 0]
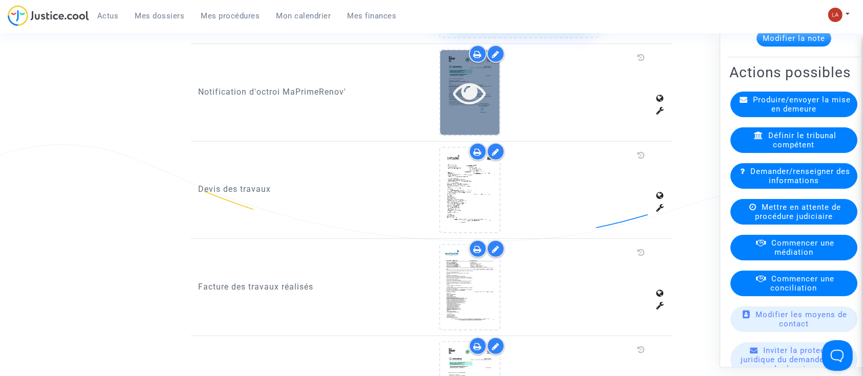
click at [497, 91] on div at bounding box center [469, 92] width 59 height 33
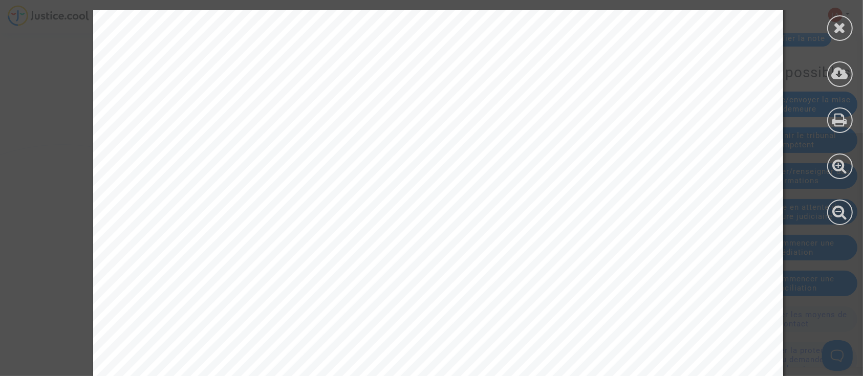
scroll to position [37, 0]
click at [841, 38] on div at bounding box center [840, 28] width 26 height 26
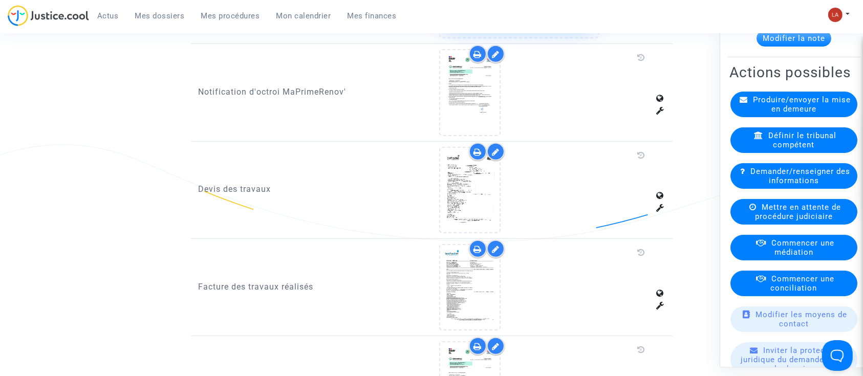
click at [756, 153] on div "Définir le tribunal compétent" at bounding box center [793, 140] width 127 height 26
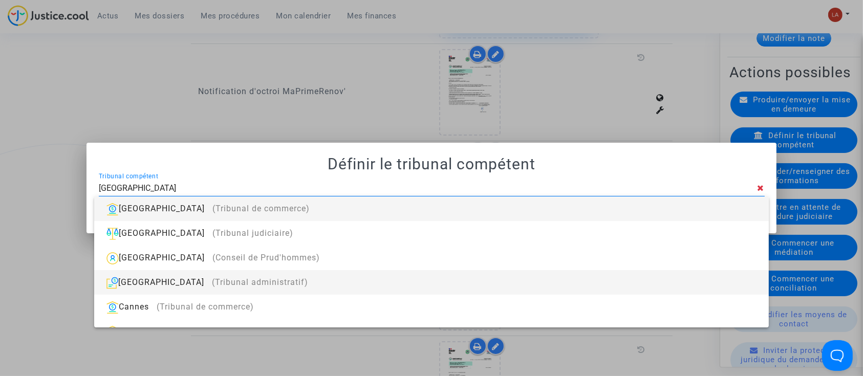
type input "nantes"
click at [250, 280] on span "(Tribunal administratif)" at bounding box center [260, 282] width 96 height 10
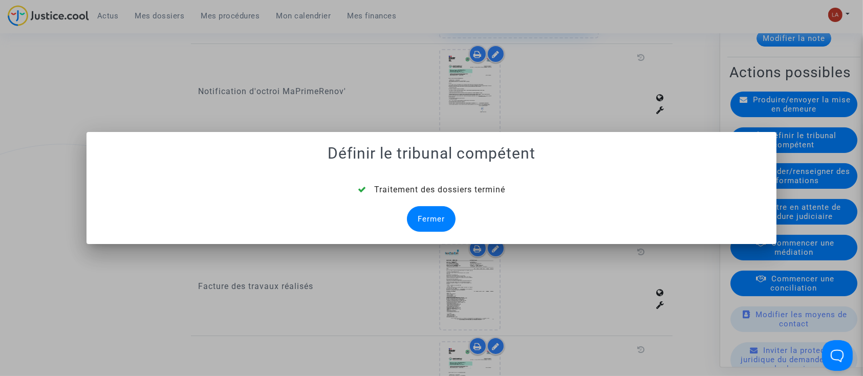
click at [426, 212] on div "Fermer" at bounding box center [431, 219] width 49 height 26
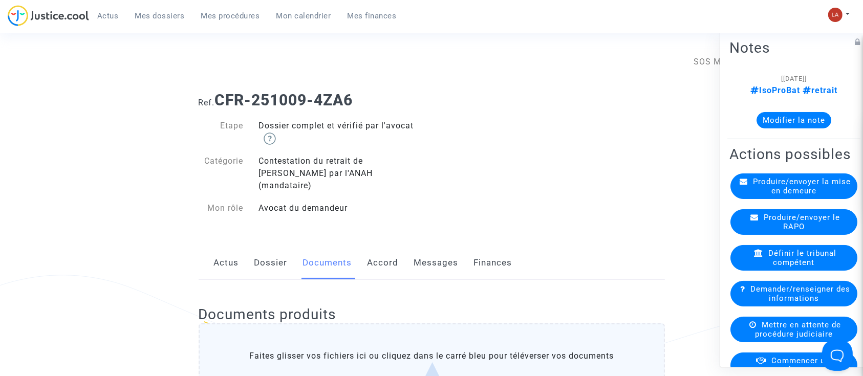
click at [783, 231] on span "Produire/envoyer le RAPO" at bounding box center [801, 222] width 76 height 18
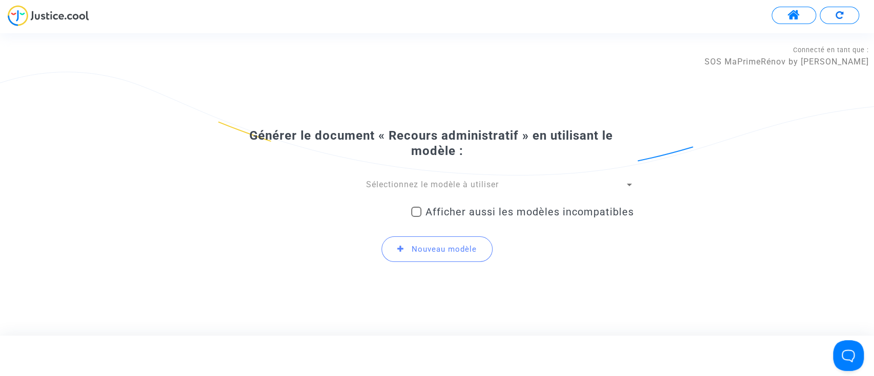
click at [395, 186] on span "Sélectionnez le modèle à utiliser" at bounding box center [432, 185] width 133 height 10
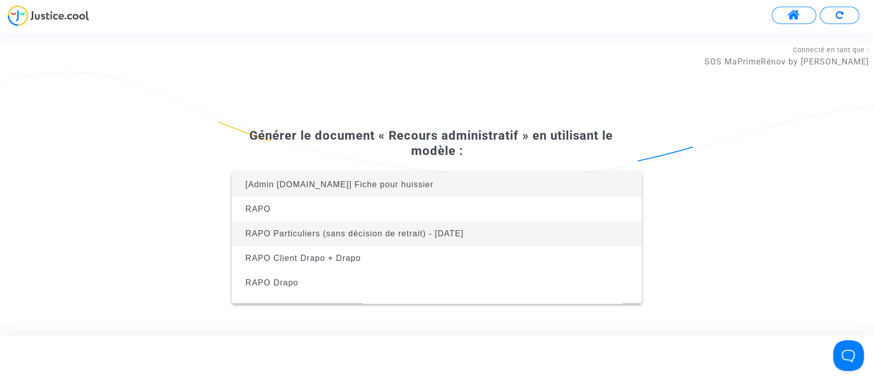
scroll to position [66, 0]
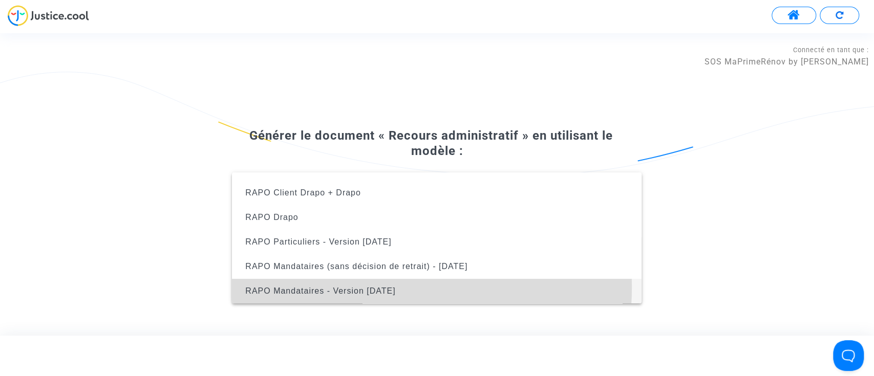
click at [389, 288] on span "RAPO Mandataires - Version Oct2024" at bounding box center [320, 291] width 150 height 9
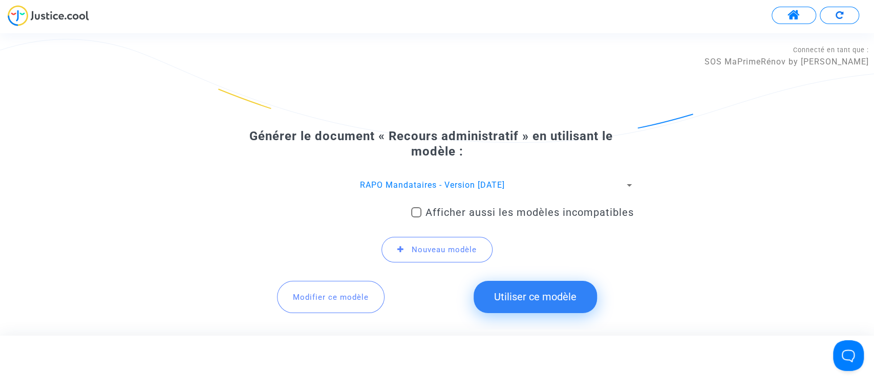
click at [520, 291] on button "Utiliser ce modèle" at bounding box center [534, 297] width 123 height 32
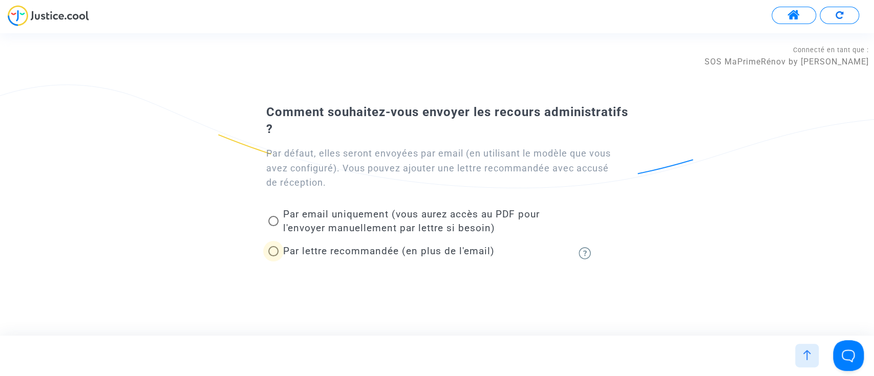
click at [394, 255] on span "Par lettre recommandée (en plus de l'email)" at bounding box center [387, 251] width 211 height 12
click at [273, 256] on input "Par lettre recommandée (en plus de l'email)" at bounding box center [273, 256] width 1 height 1
radio input "true"
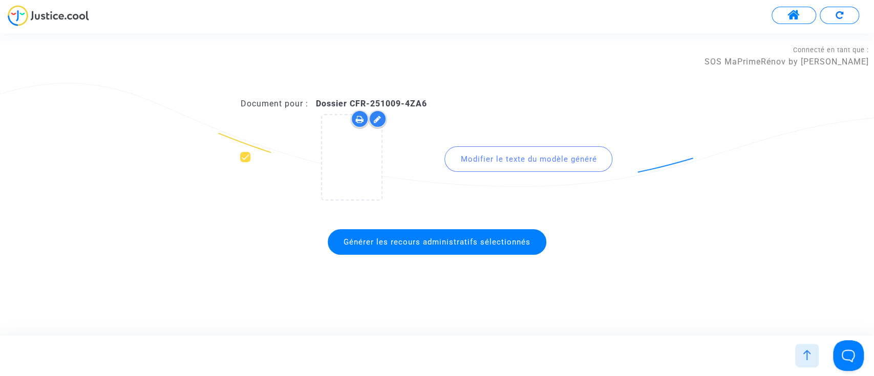
click at [386, 243] on span "Générer les recours administratifs sélectionnés" at bounding box center [436, 241] width 187 height 9
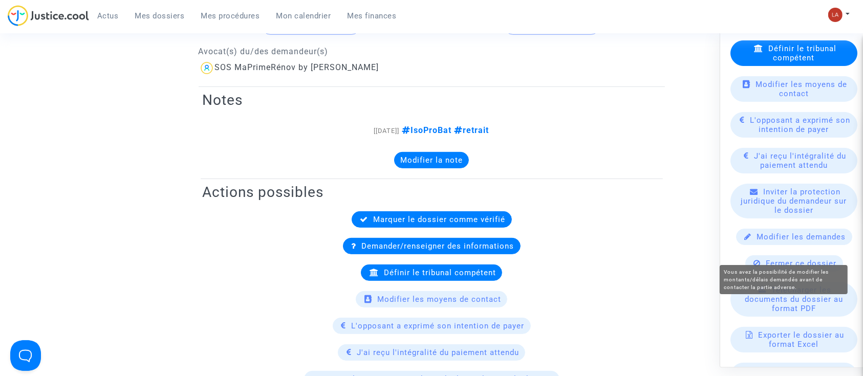
click at [781, 242] on span "Modifier les demandes" at bounding box center [801, 236] width 89 height 9
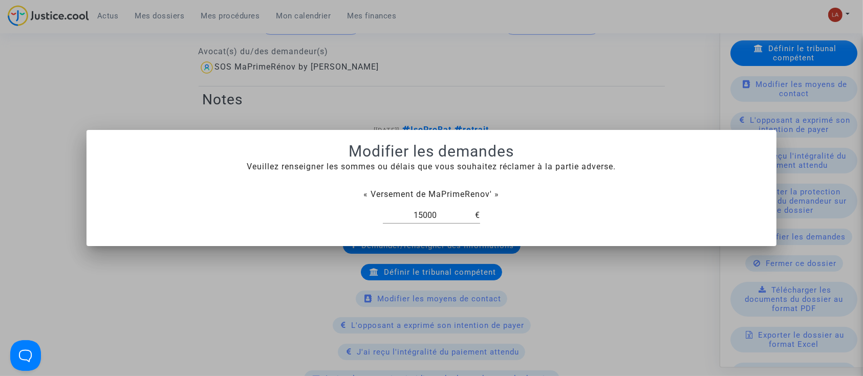
click at [579, 38] on div at bounding box center [431, 188] width 863 height 376
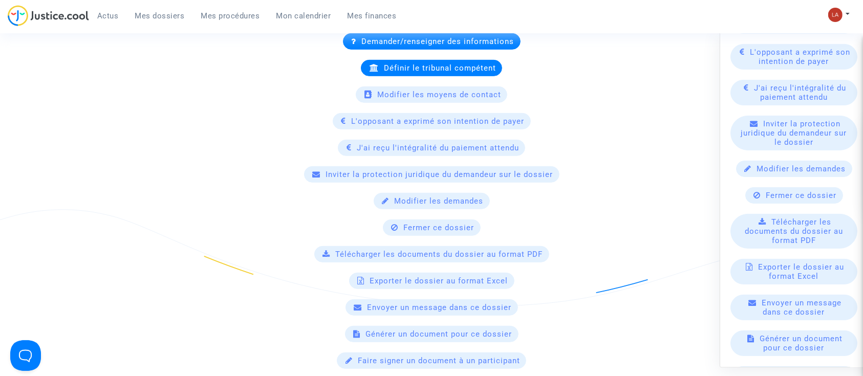
scroll to position [323, 0]
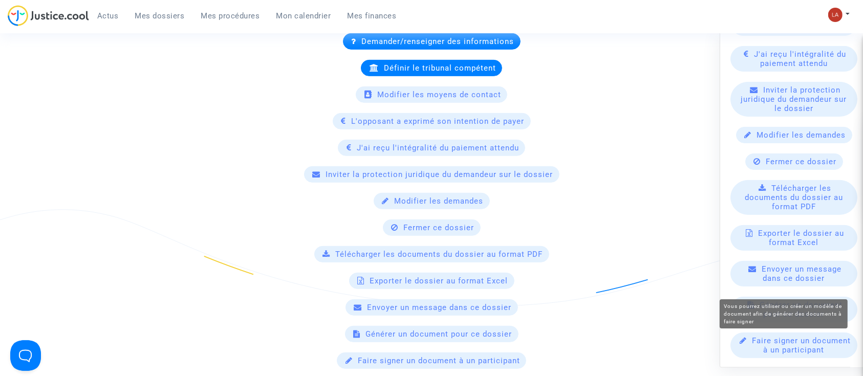
click at [781, 343] on span "Faire signer un document à un participant" at bounding box center [801, 345] width 99 height 18
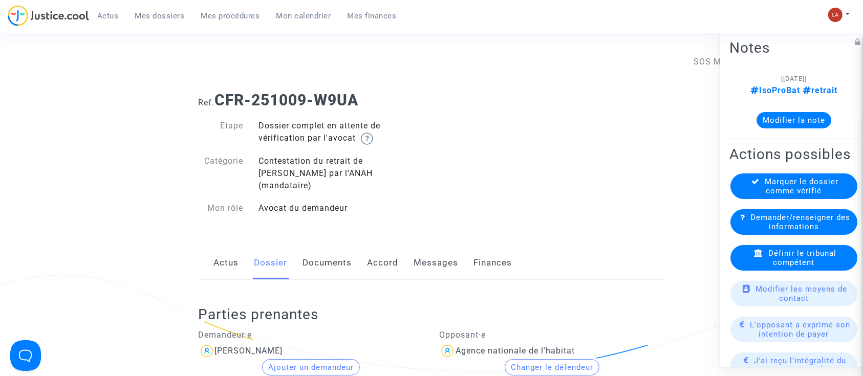
drag, startPoint x: 307, startPoint y: 251, endPoint x: 319, endPoint y: 256, distance: 12.8
click at [307, 251] on link "Documents" at bounding box center [327, 263] width 49 height 34
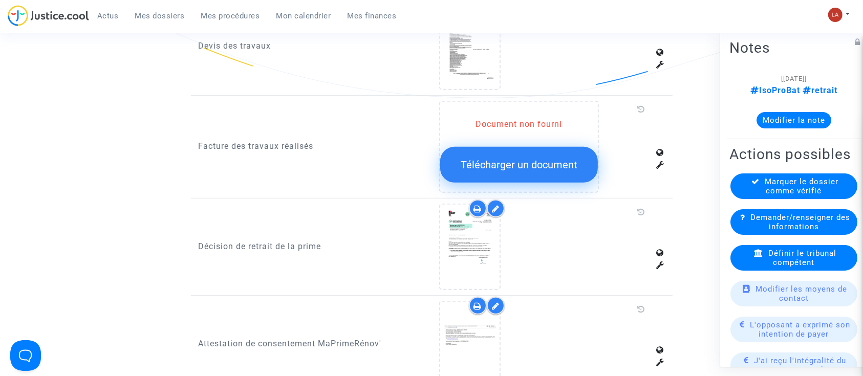
scroll to position [750, 0]
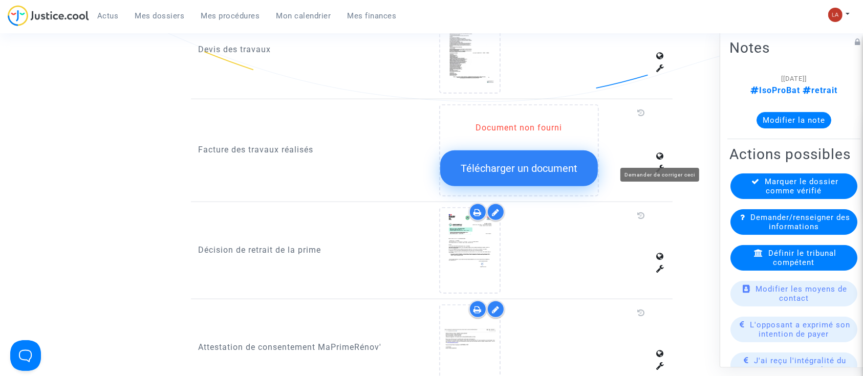
click at [662, 164] on icon at bounding box center [661, 168] width 8 height 8
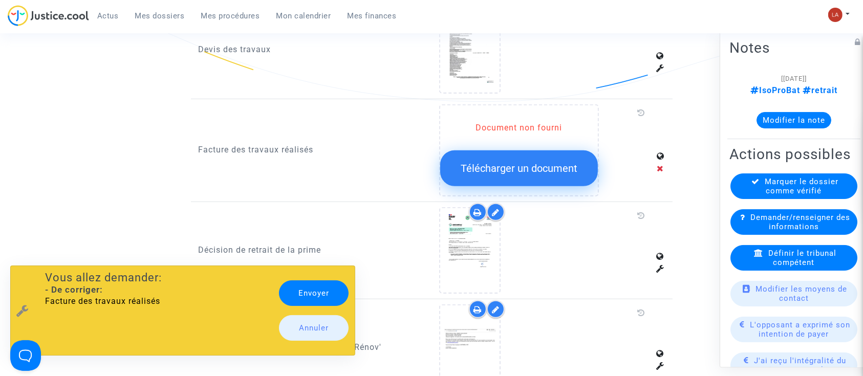
click at [337, 290] on link "Envoyer" at bounding box center [314, 293] width 70 height 26
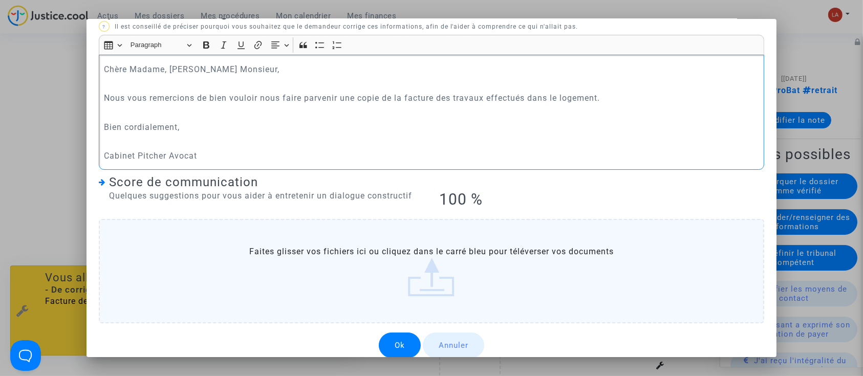
scroll to position [41, 0]
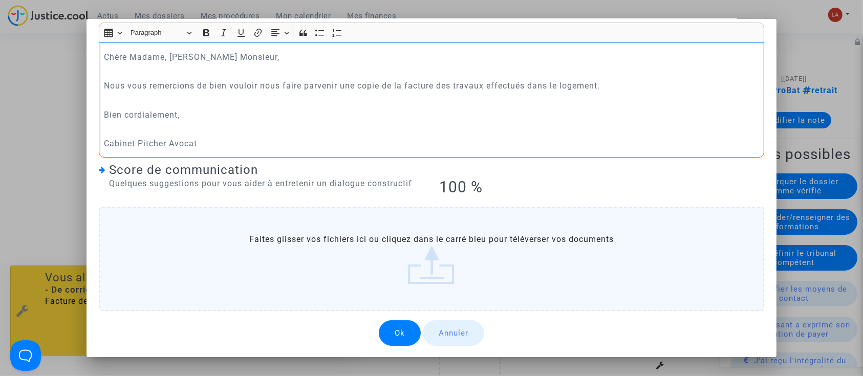
click at [401, 329] on button "Ok" at bounding box center [400, 333] width 42 height 26
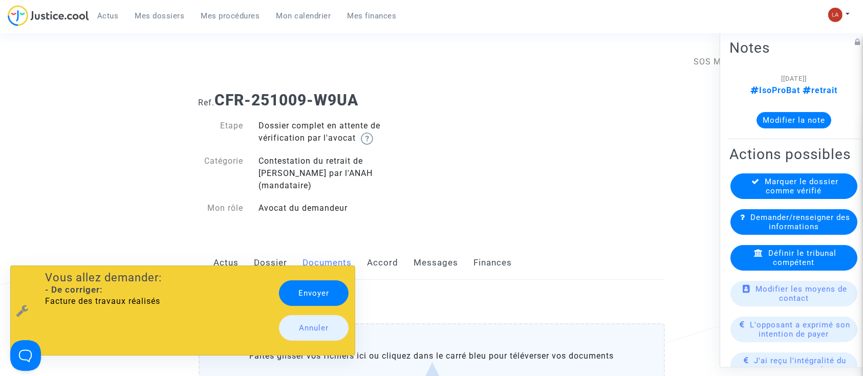
scroll to position [750, 0]
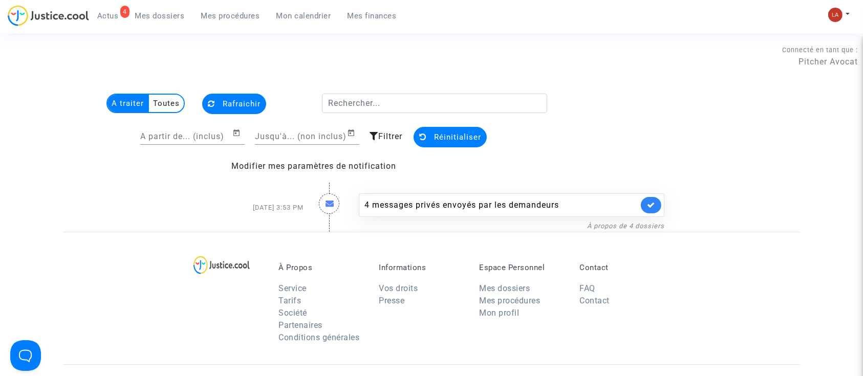
click at [241, 15] on span "Mes procédures" at bounding box center [230, 15] width 59 height 9
